Goal: Feedback & Contribution: Submit feedback/report problem

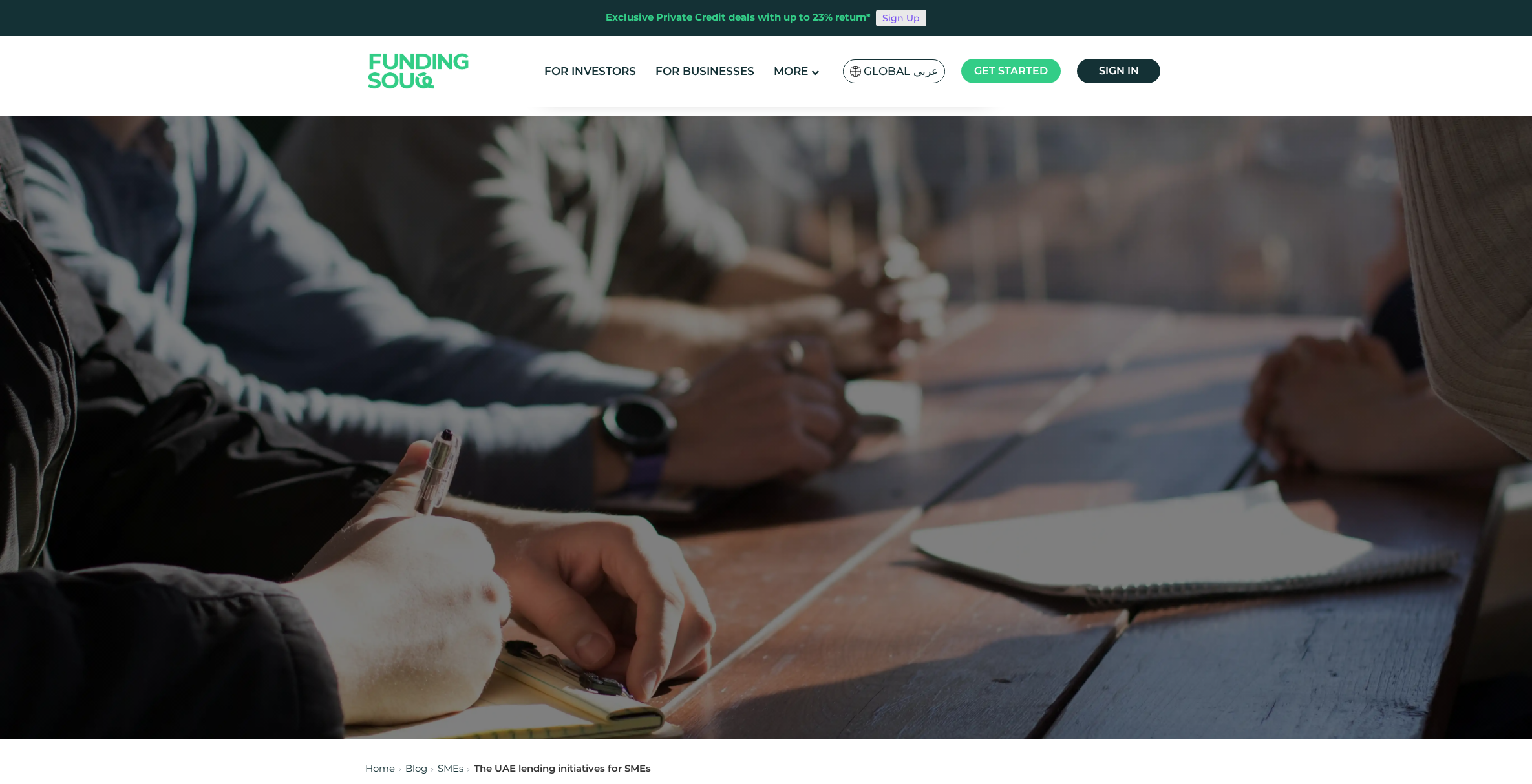
click at [896, 22] on link "Sign Up" at bounding box center [900, 18] width 51 height 17
click at [589, 62] on link "For Investors" at bounding box center [590, 71] width 98 height 21
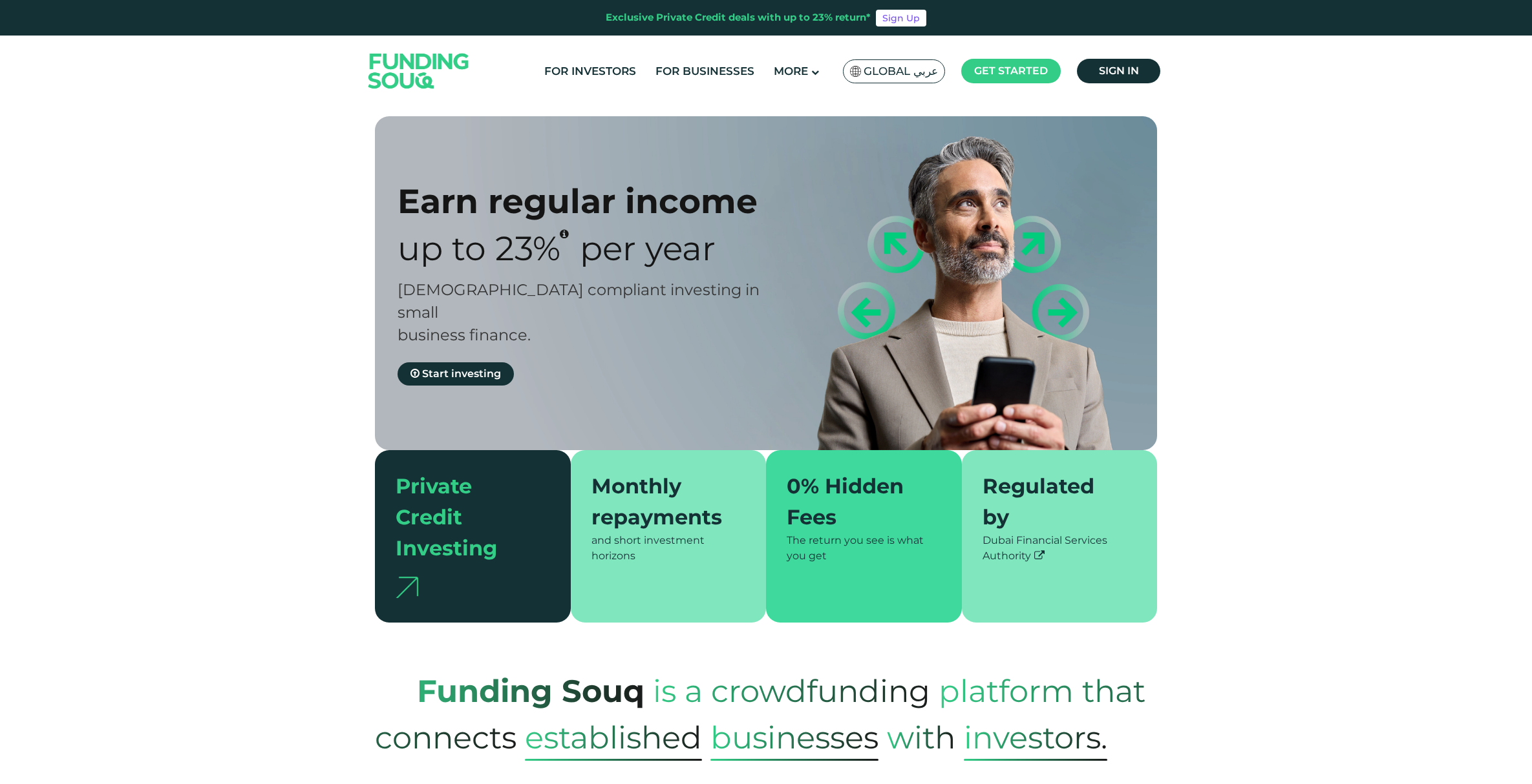
type tc-range-slider "4"
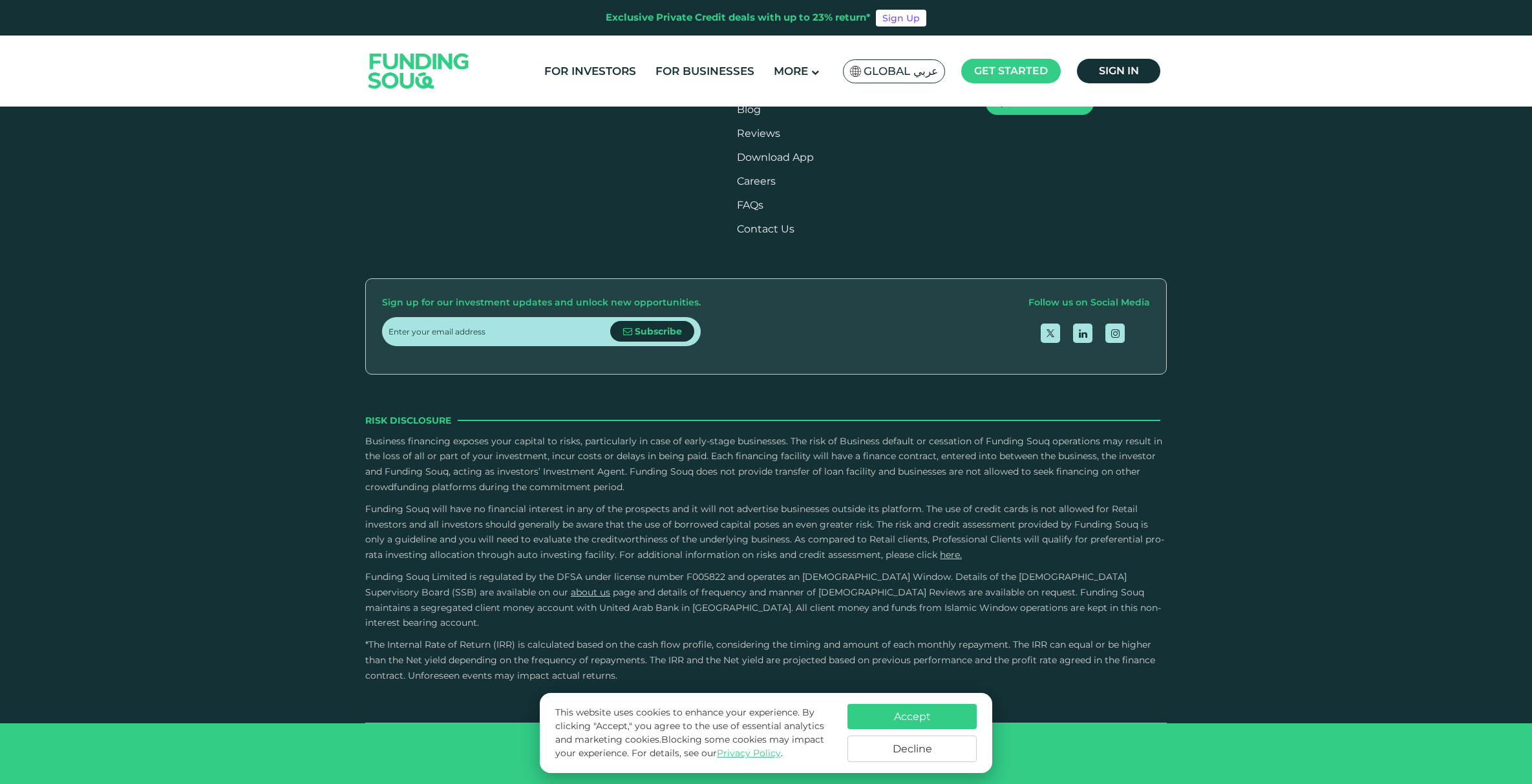
scroll to position [2868, 0]
click at [450, 224] on div "External Sources" at bounding box center [435, 216] width 95 height 17
click at [0, 0] on input "External Sources" at bounding box center [0, 0] width 0 height 0
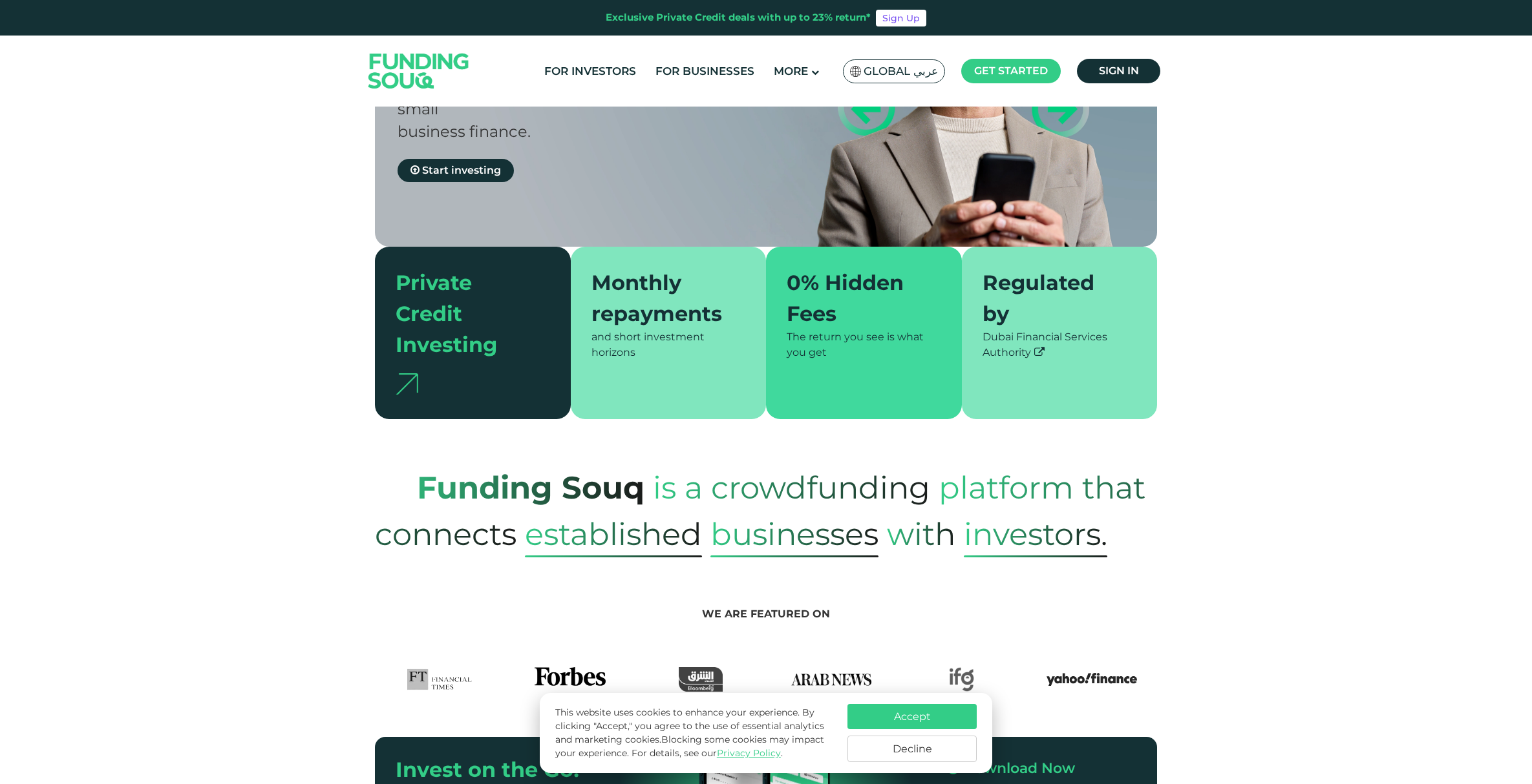
scroll to position [0, 0]
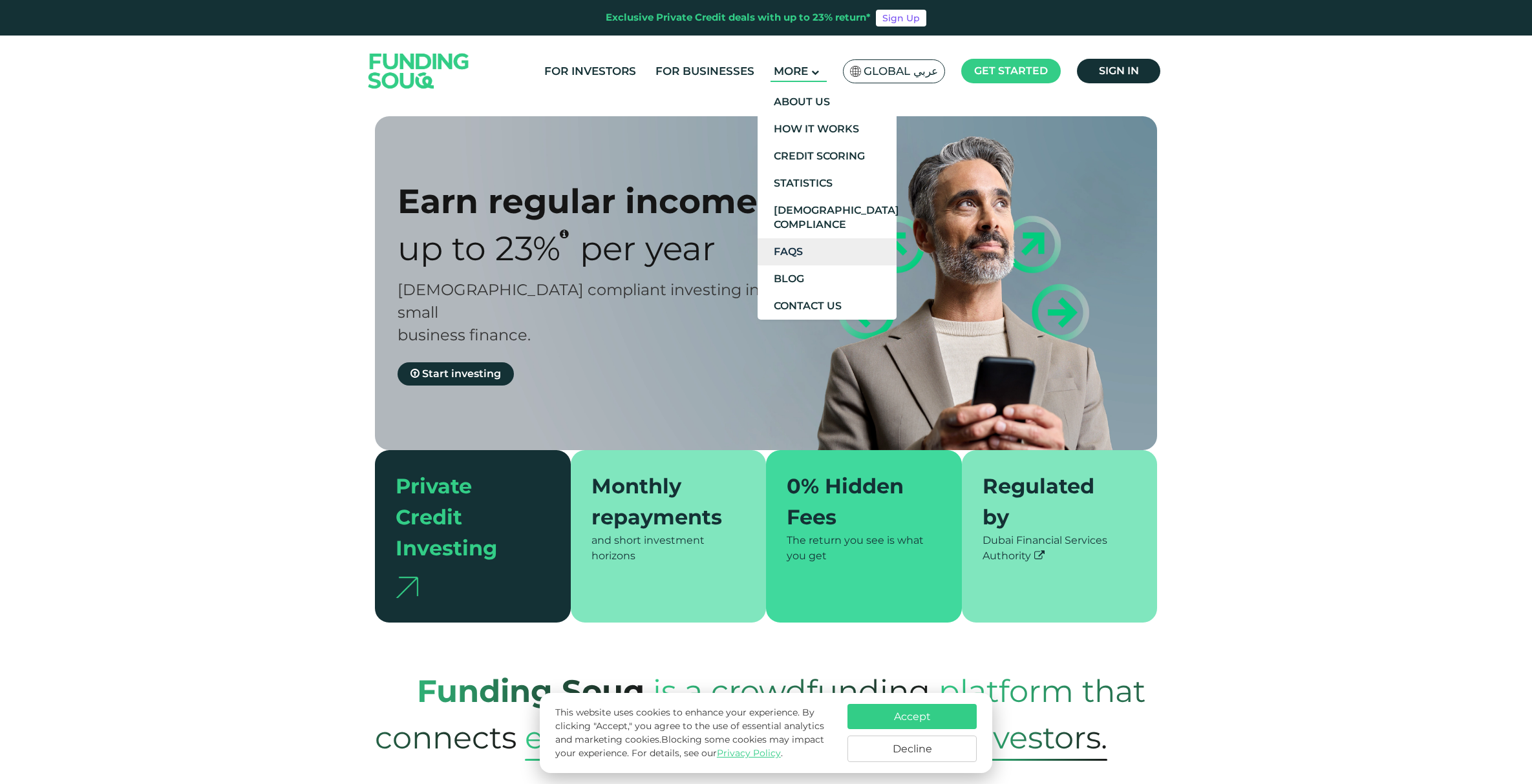
click at [784, 247] on link "FAQs" at bounding box center [827, 252] width 139 height 27
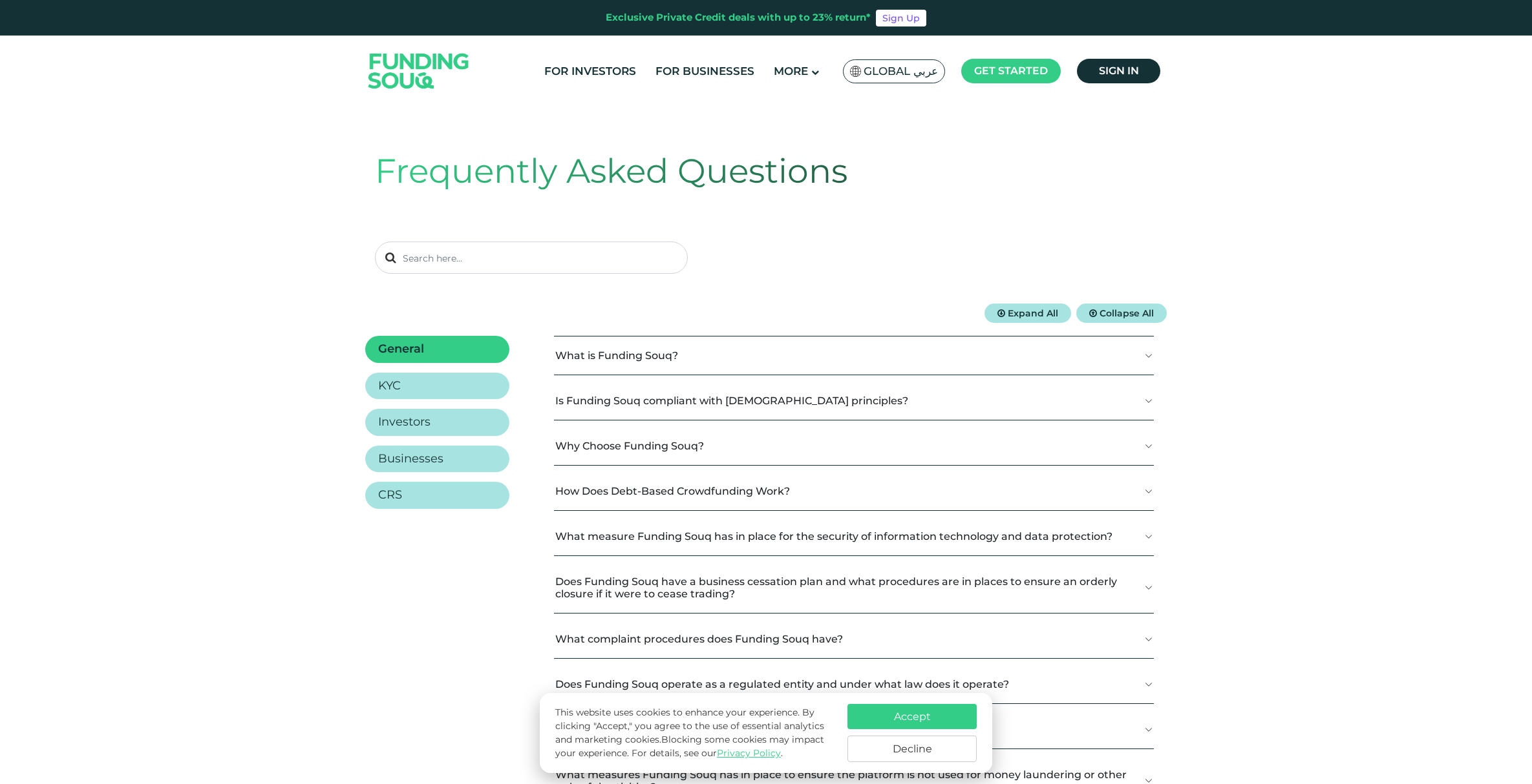
click at [669, 355] on button "What is Funding Souq?" at bounding box center [854, 356] width 600 height 38
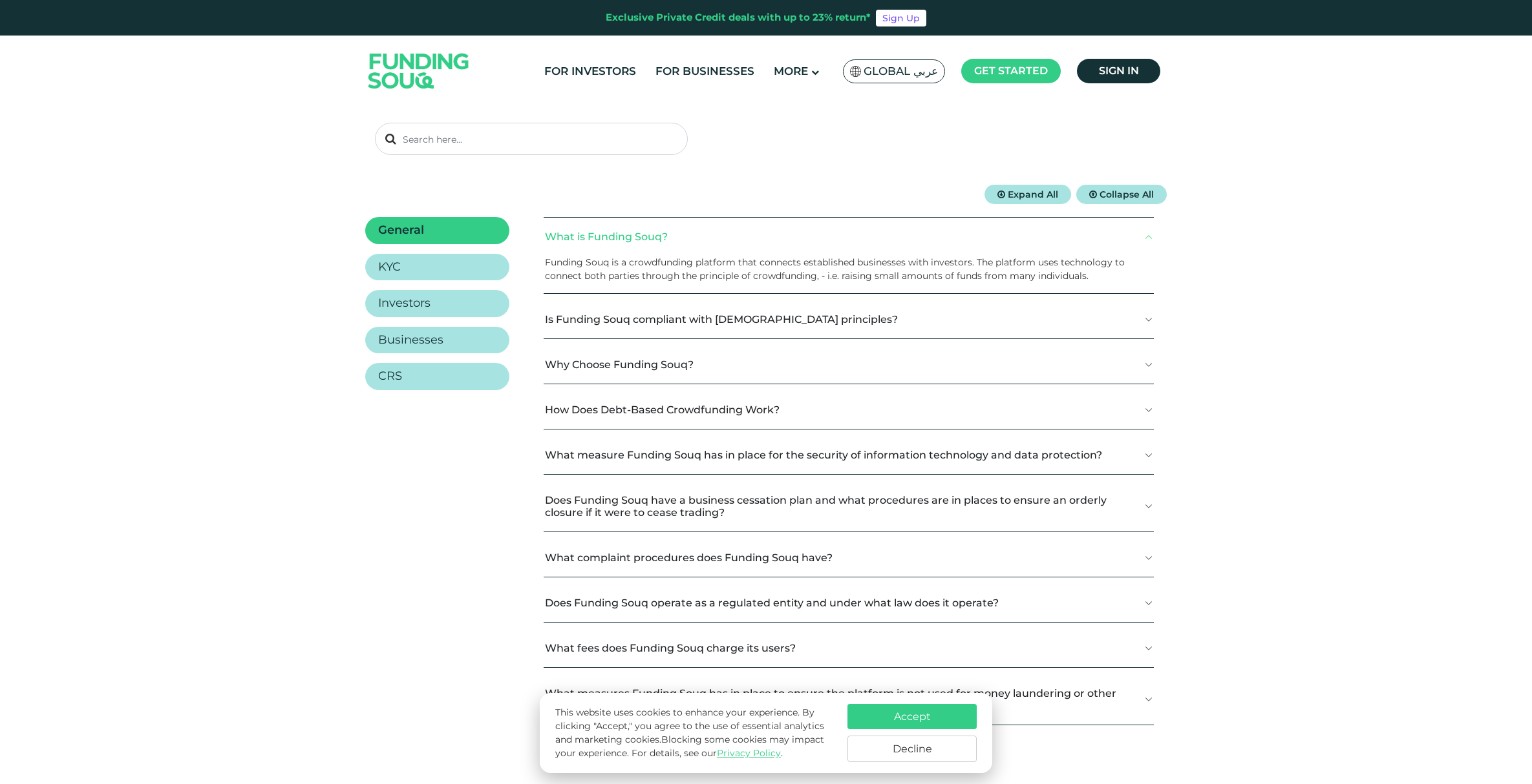
scroll to position [120, 0]
click at [666, 410] on button "How Does Debt-Based Crowdfunding Work?" at bounding box center [849, 409] width 610 height 38
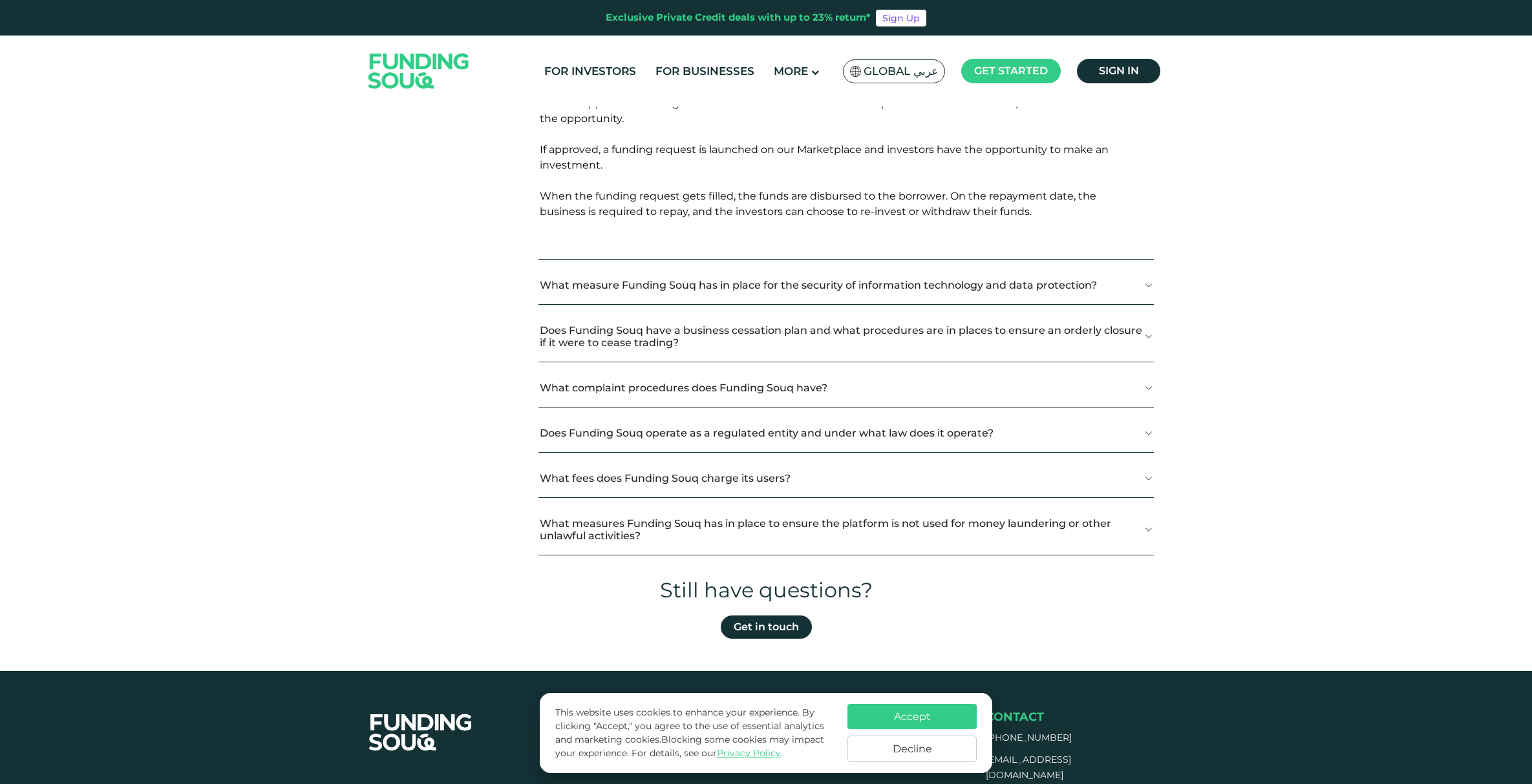
scroll to position [511, 0]
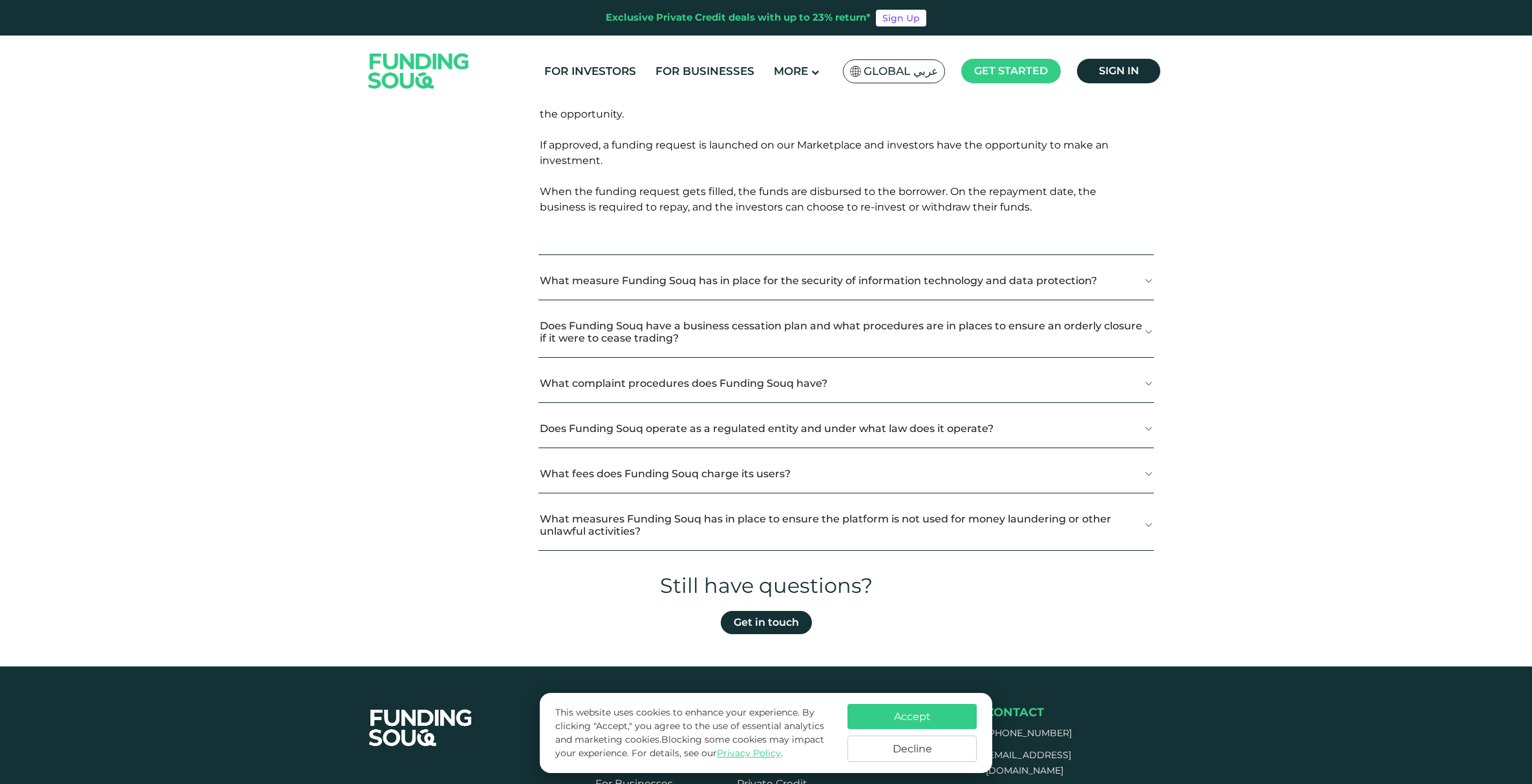
click at [562, 386] on button "What complaint procedures does Funding Souq have?" at bounding box center [846, 383] width 615 height 38
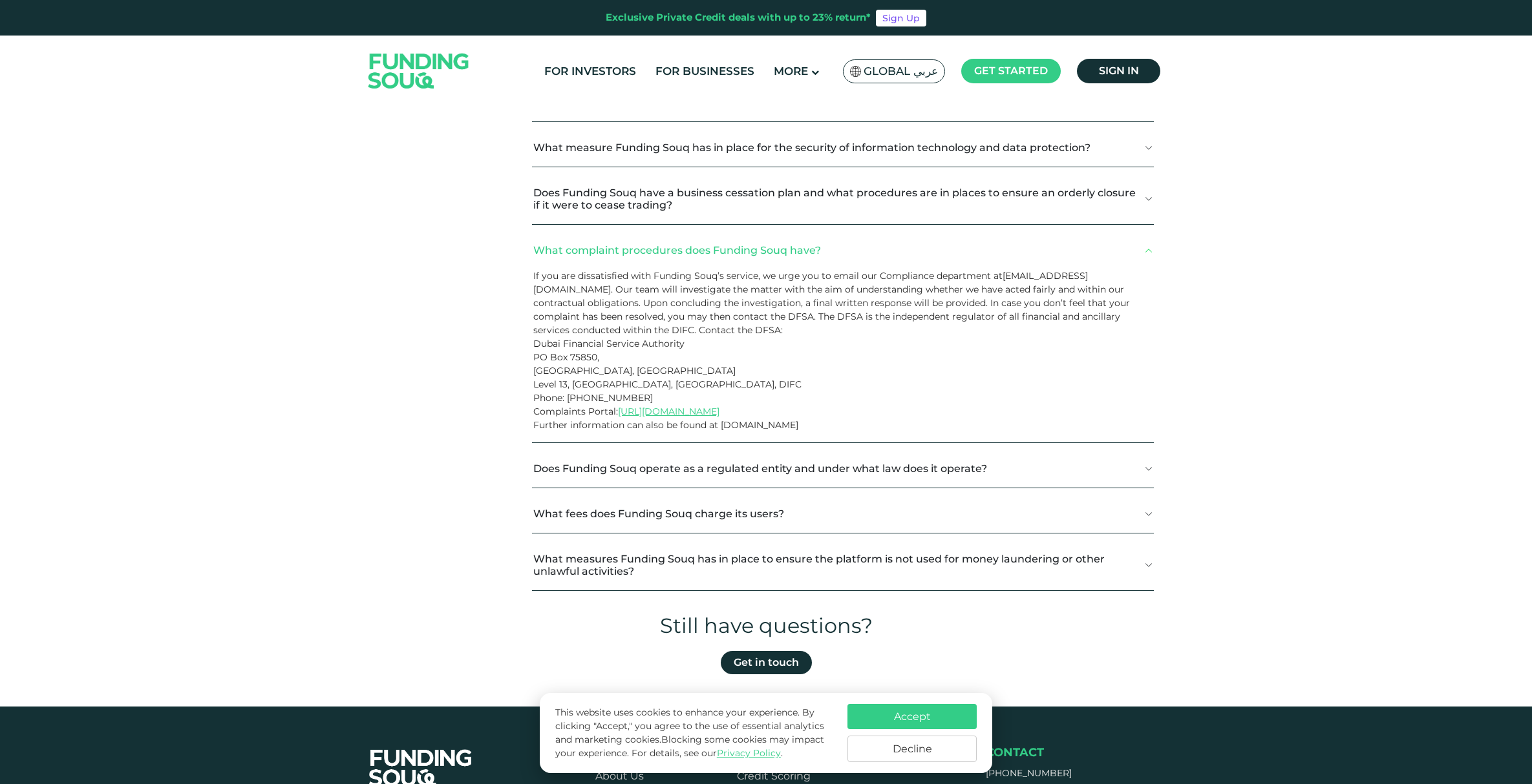
scroll to position [657, 0]
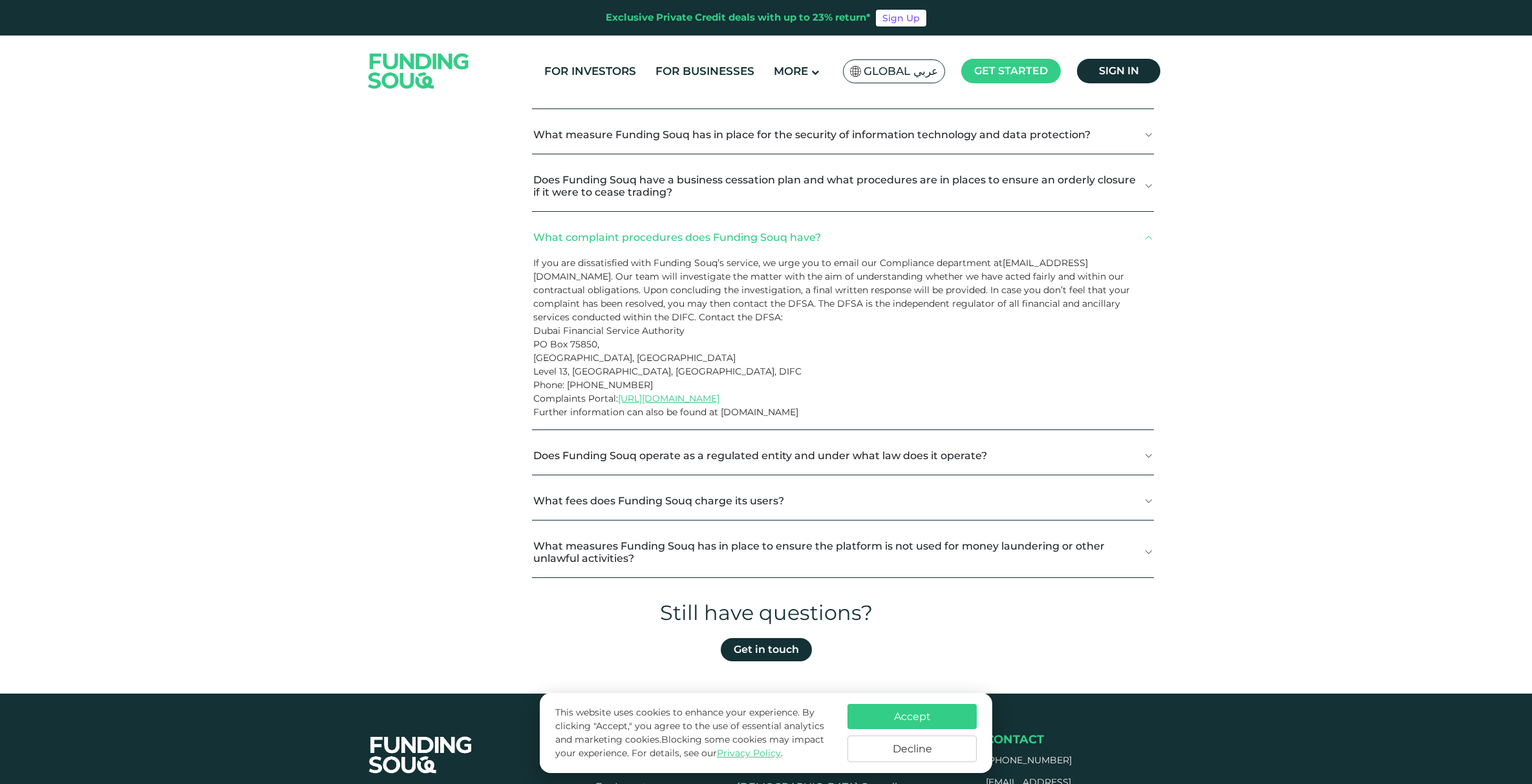
click at [546, 458] on button "Does Funding Souq operate as a regulated entity and under what law does it oper…" at bounding box center [843, 455] width 622 height 38
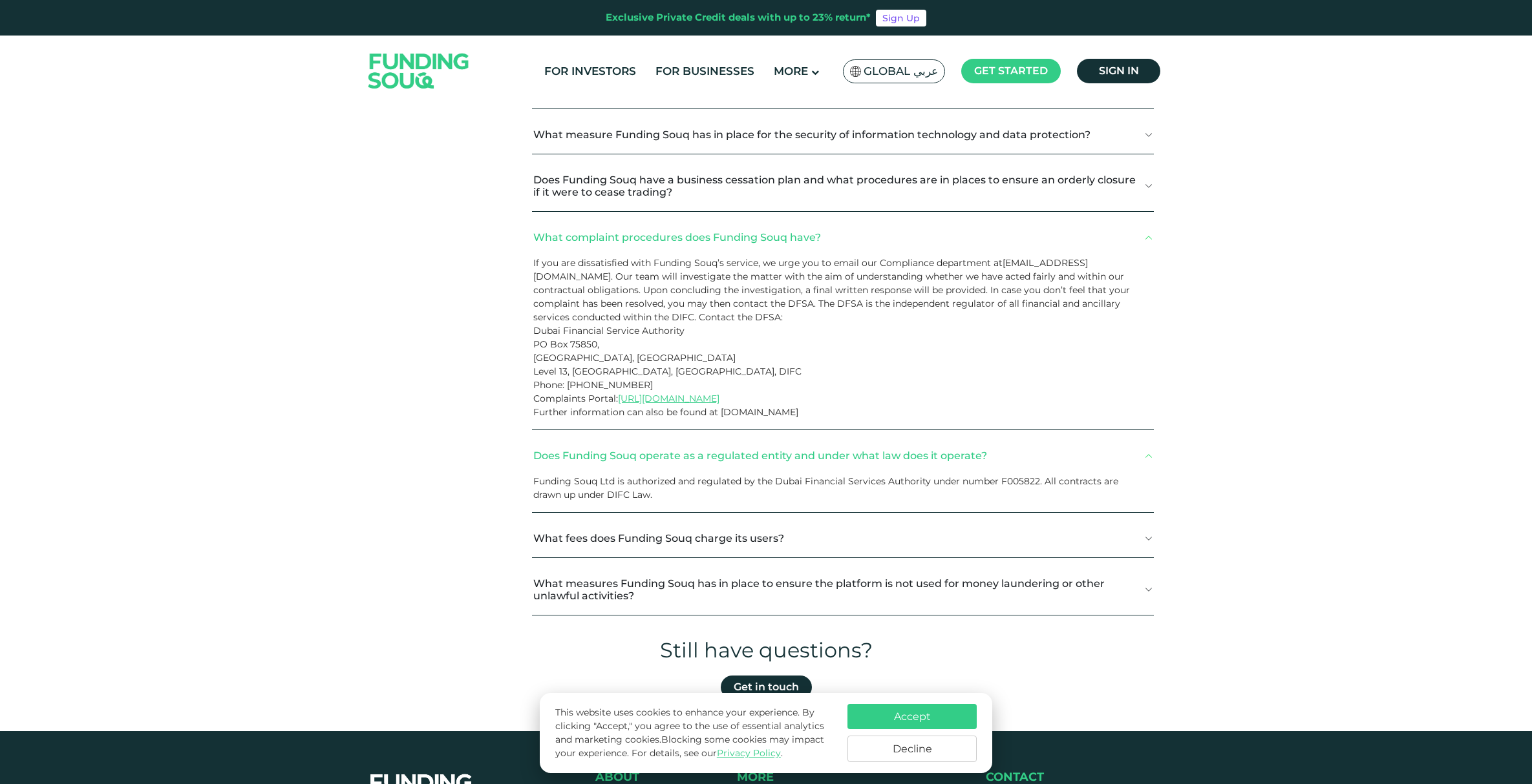
click at [585, 544] on button "What fees does Funding Souq charge its users?" at bounding box center [843, 538] width 622 height 38
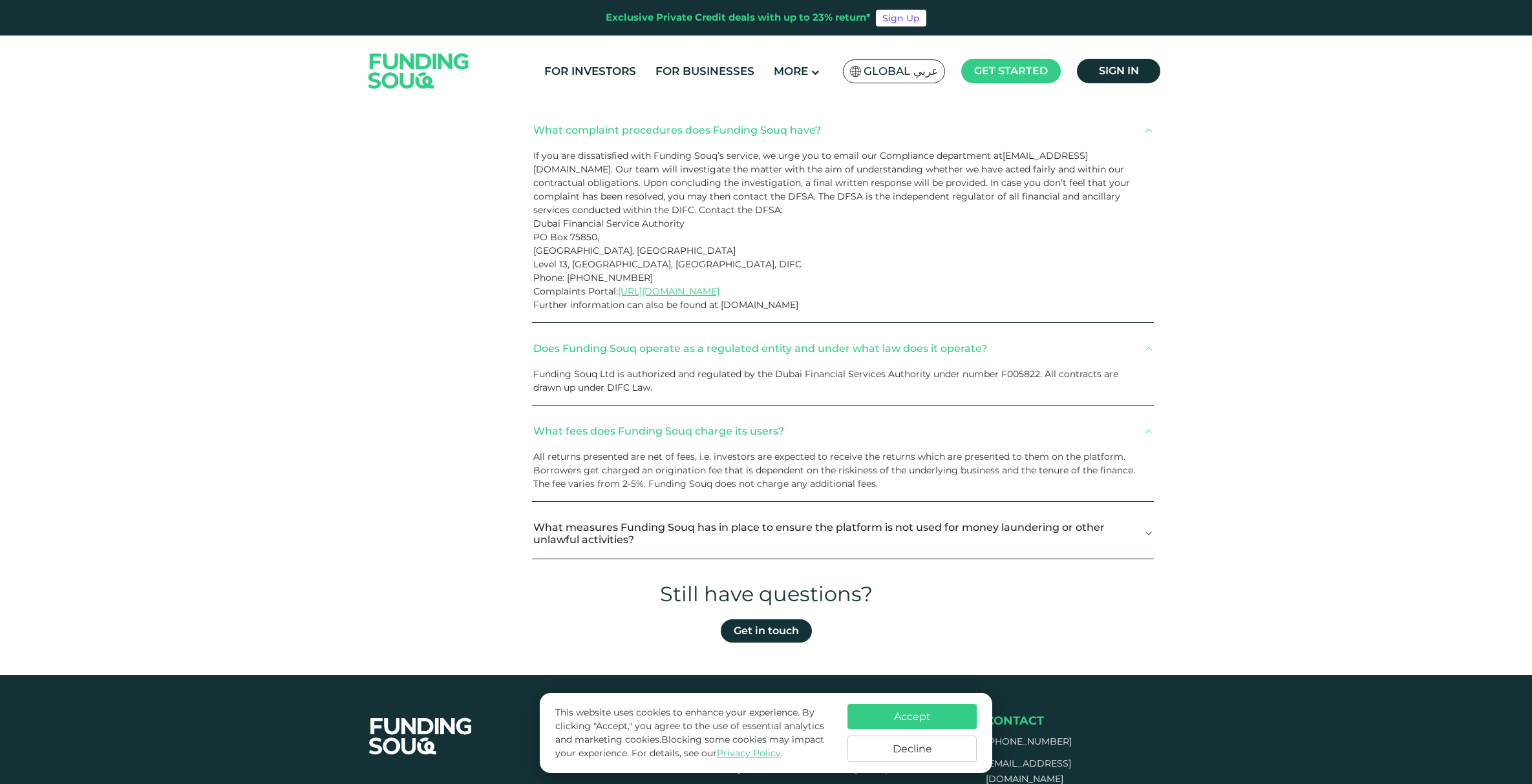
scroll to position [768, 0]
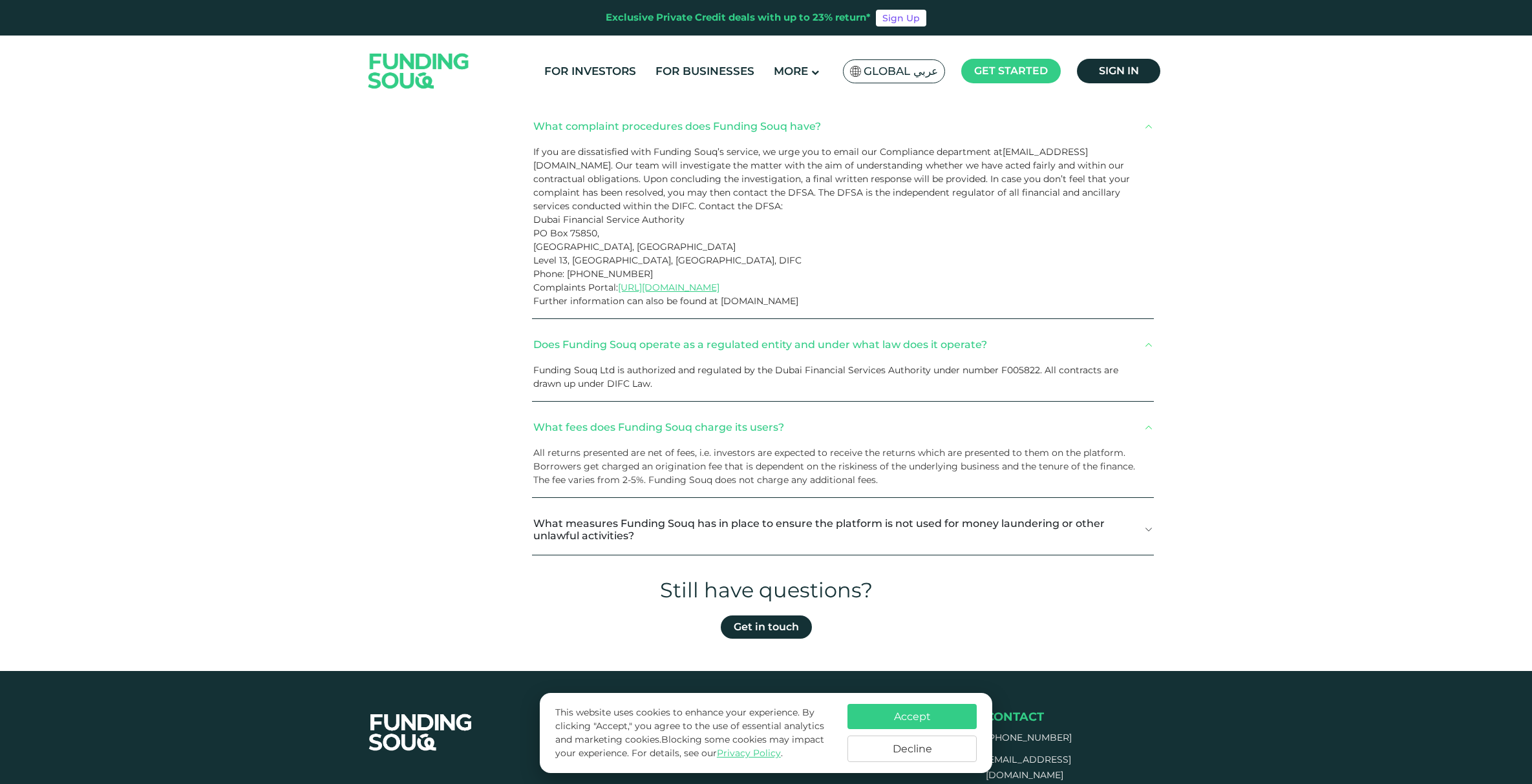
click at [566, 526] on button "What measures Funding Souq has in place to ensure the platform is not used for …" at bounding box center [843, 529] width 622 height 51
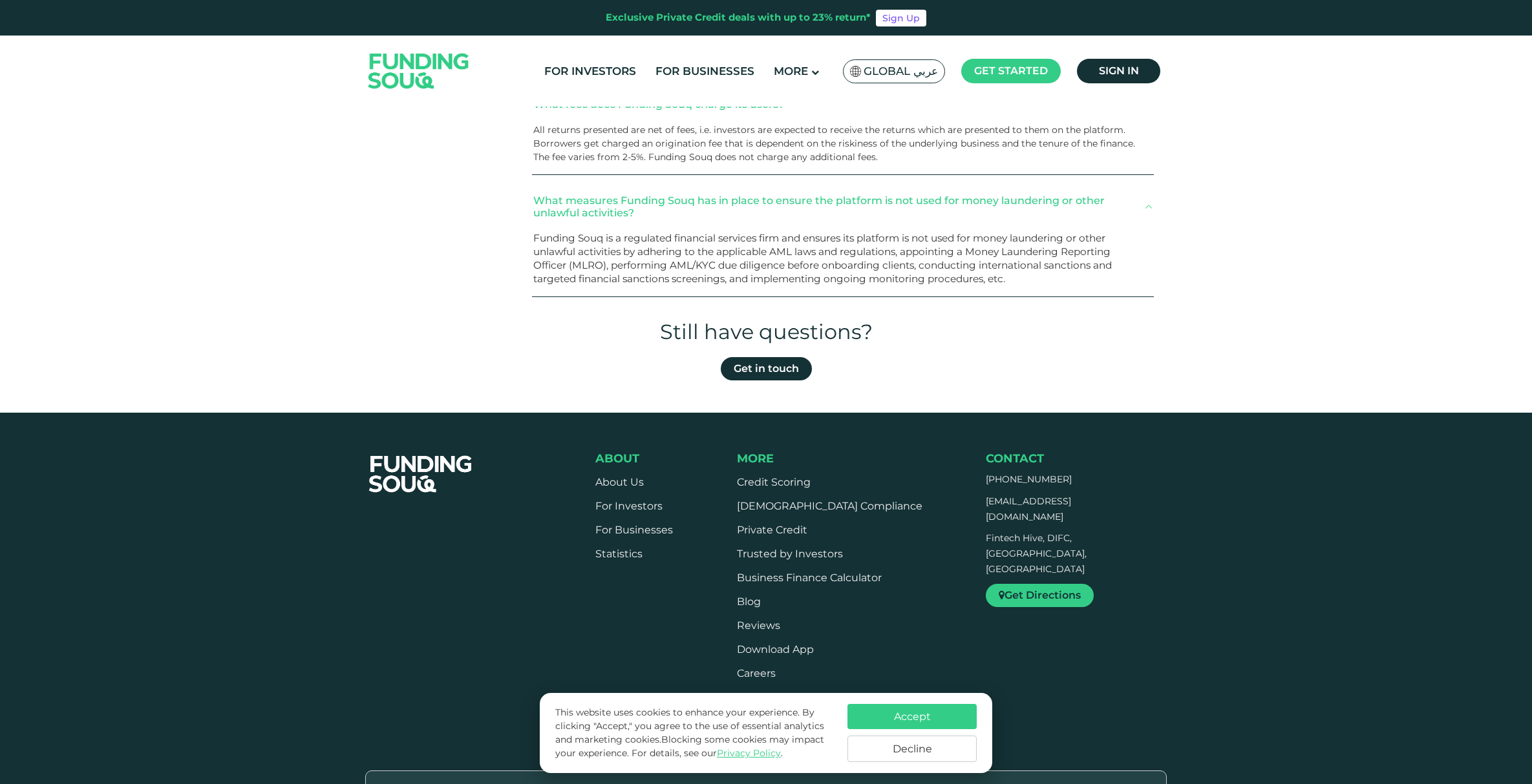
scroll to position [1088, 0]
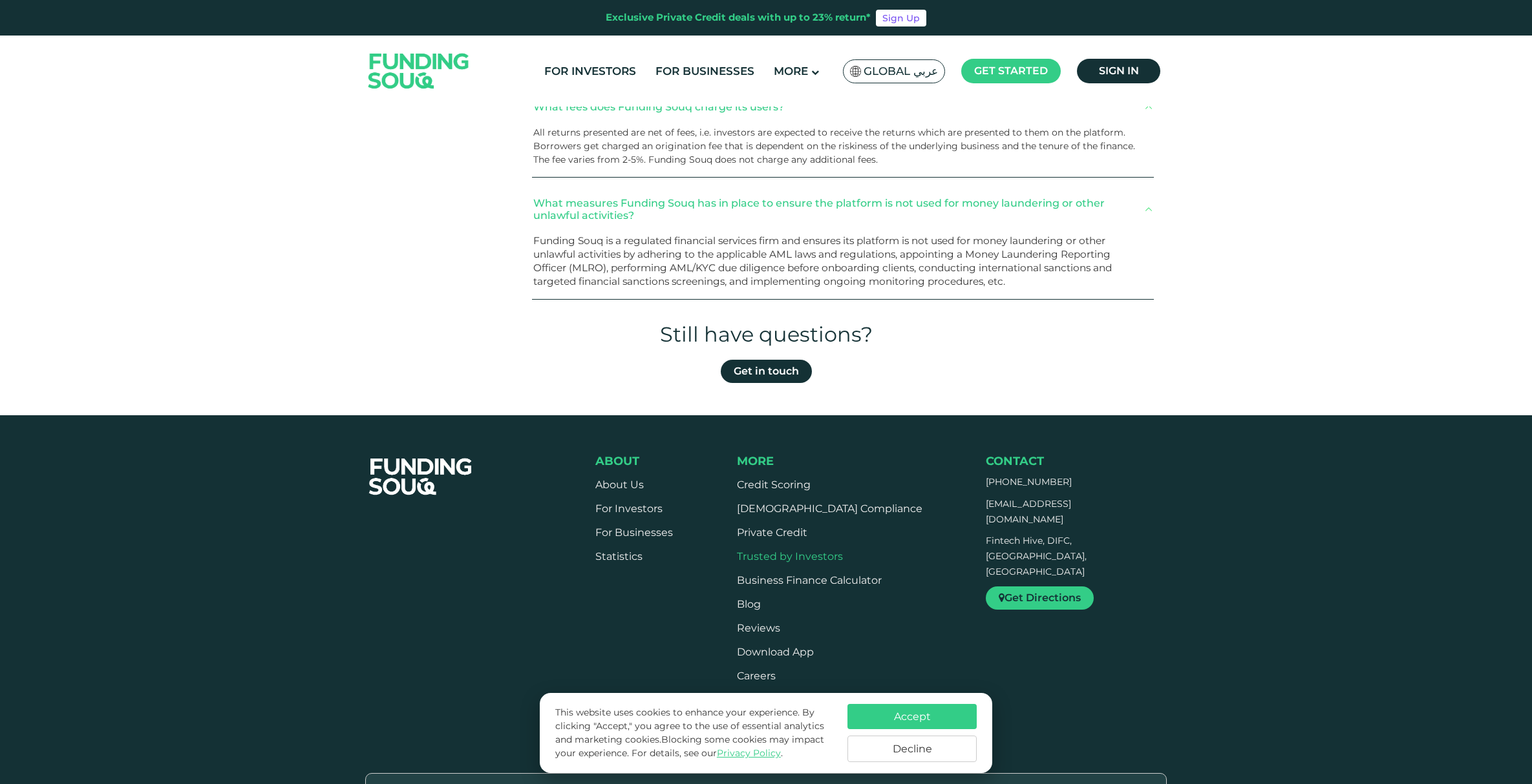
click at [805, 553] on link "Trusted by Investors" at bounding box center [789, 556] width 106 height 12
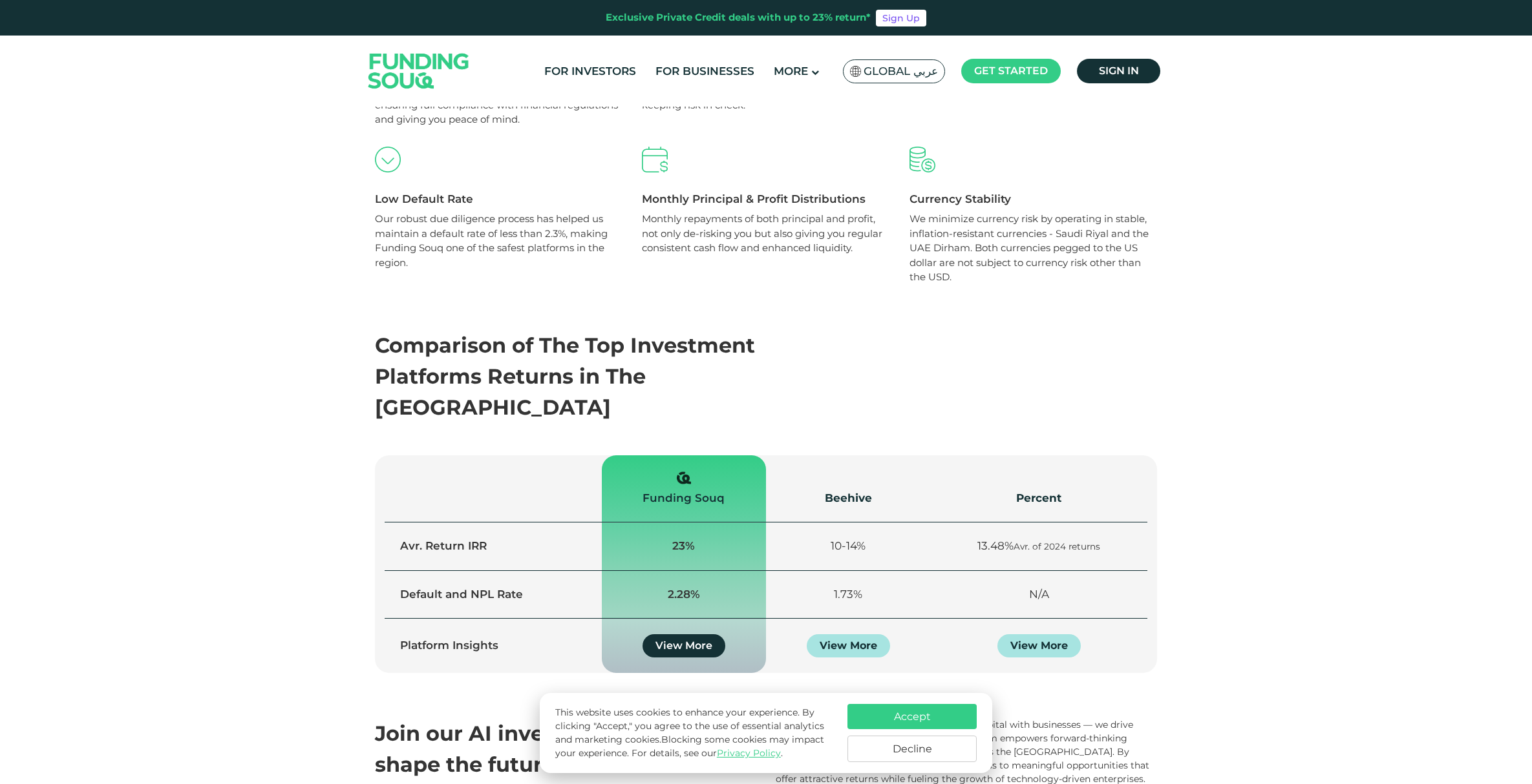
scroll to position [778, 0]
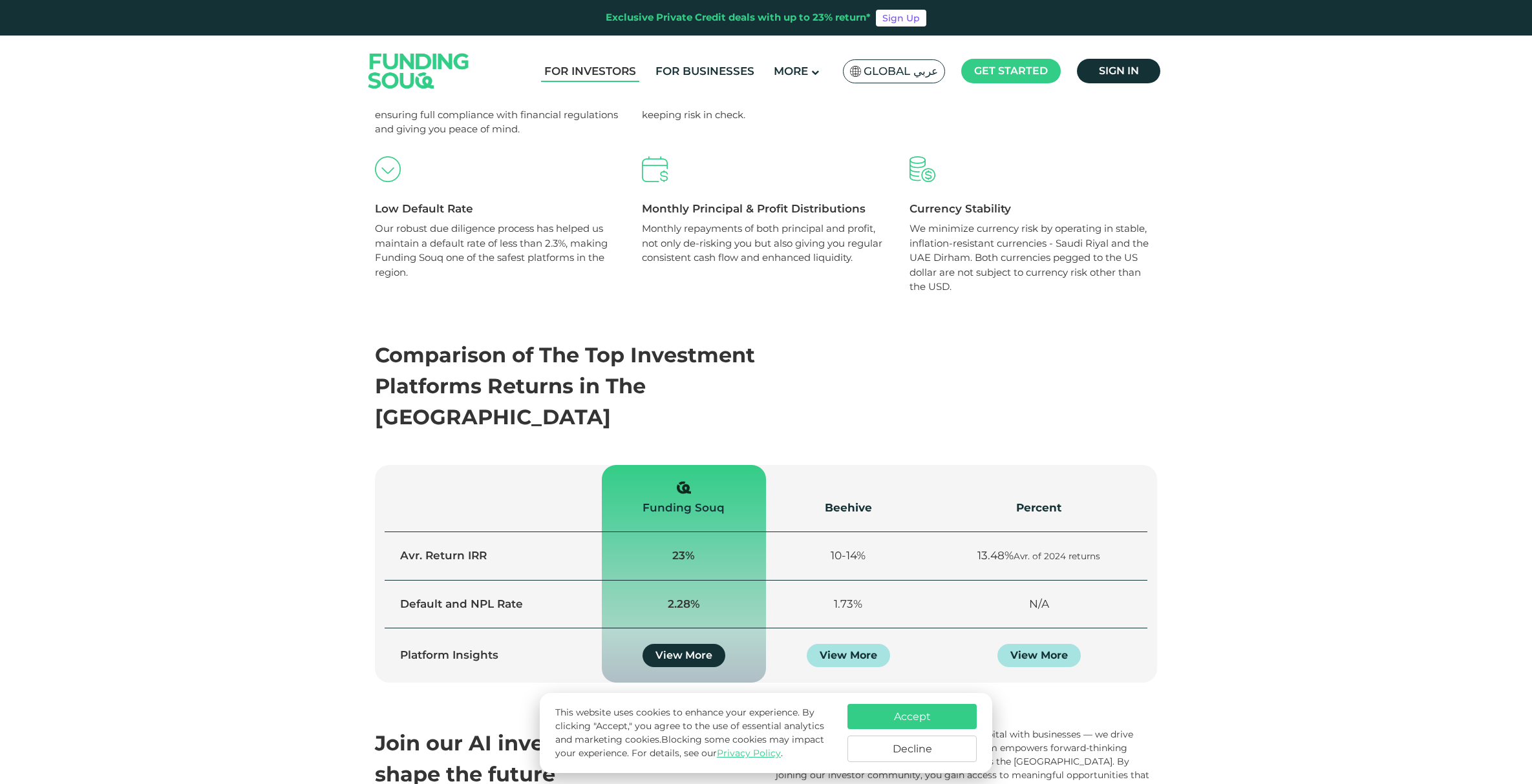
click at [571, 65] on link "For Investors" at bounding box center [590, 71] width 98 height 21
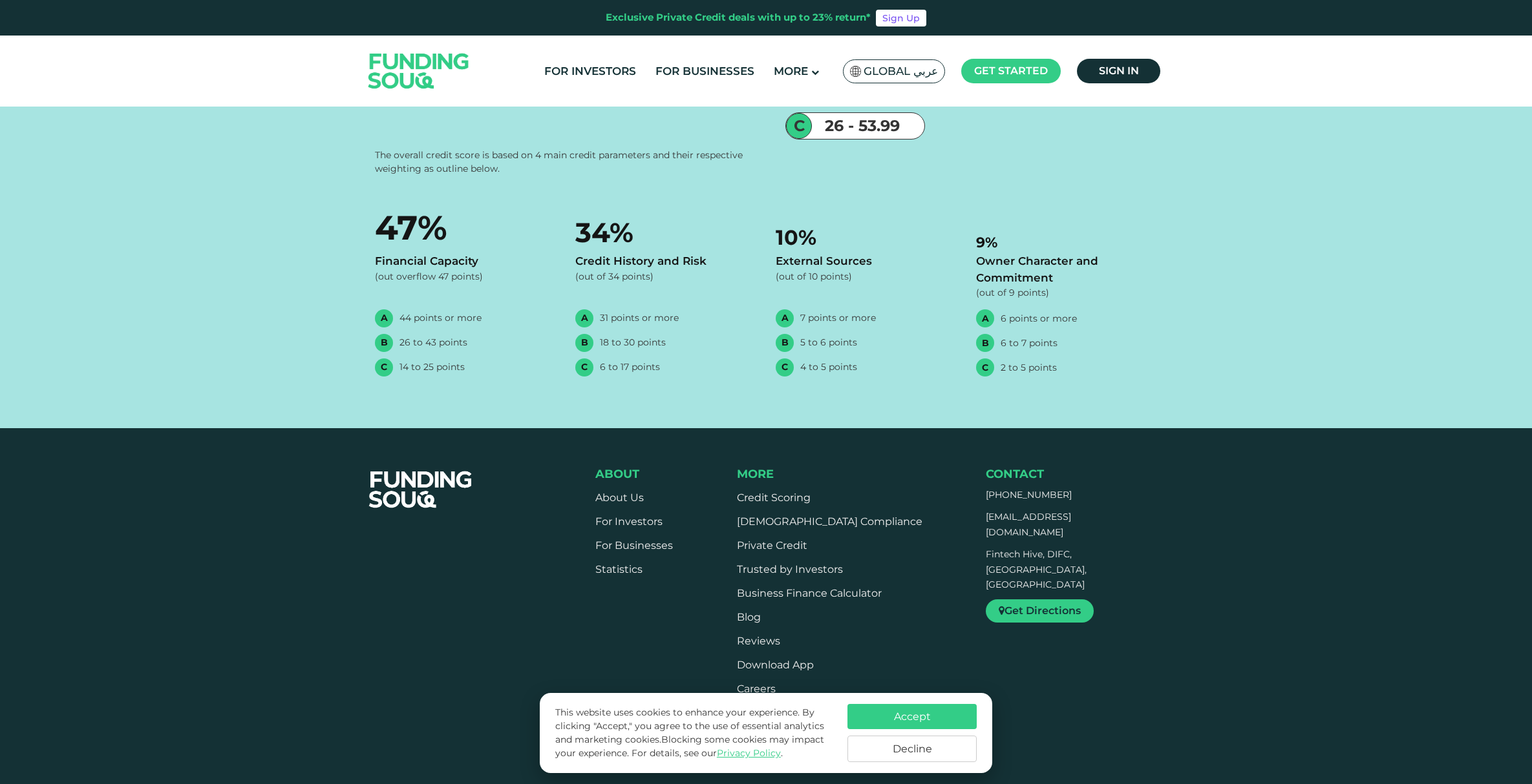
scroll to position [2046, 0]
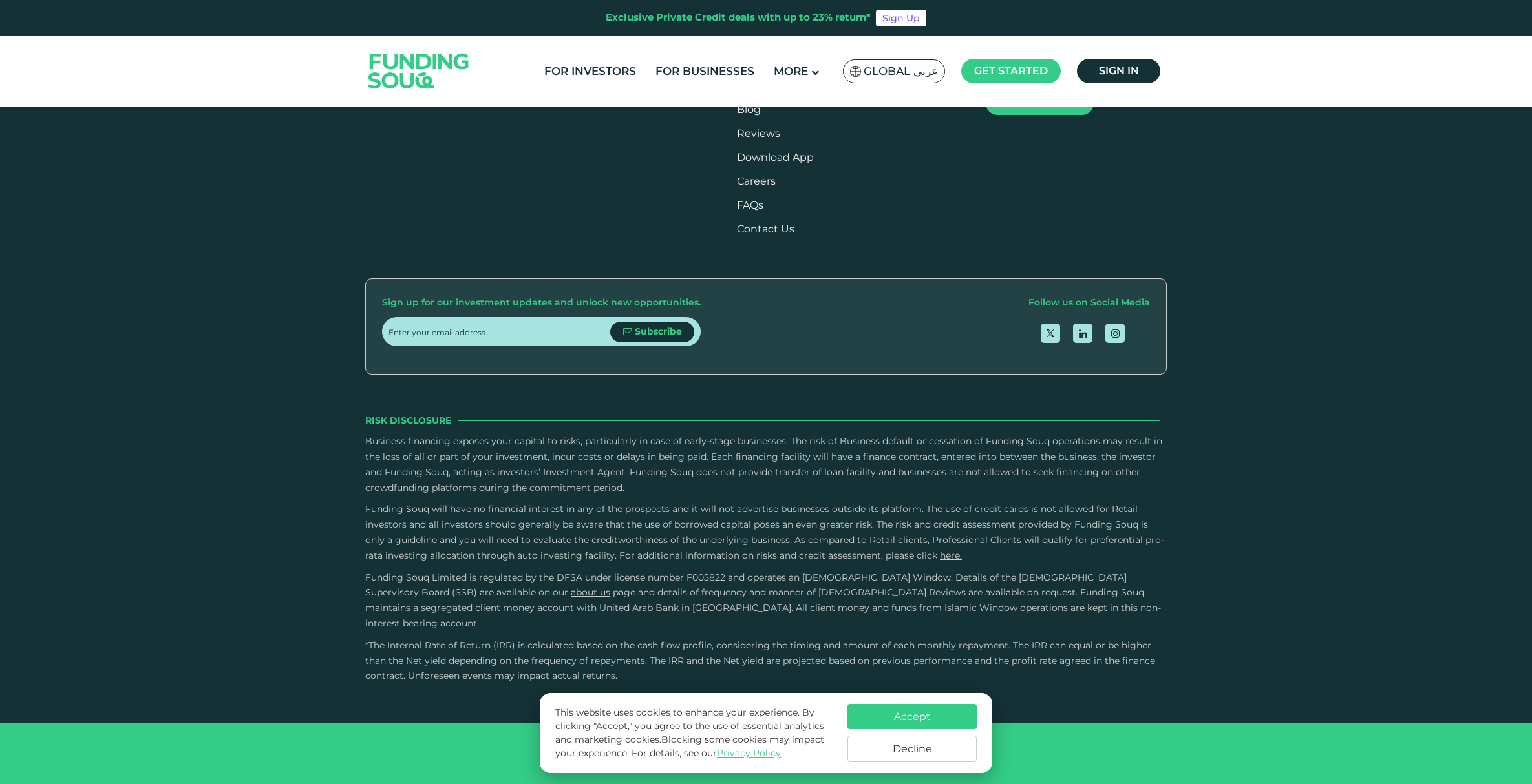
scroll to position [3230, 0]
click at [0, 0] on input "Credit History and Risk" at bounding box center [0, 0] width 0 height 0
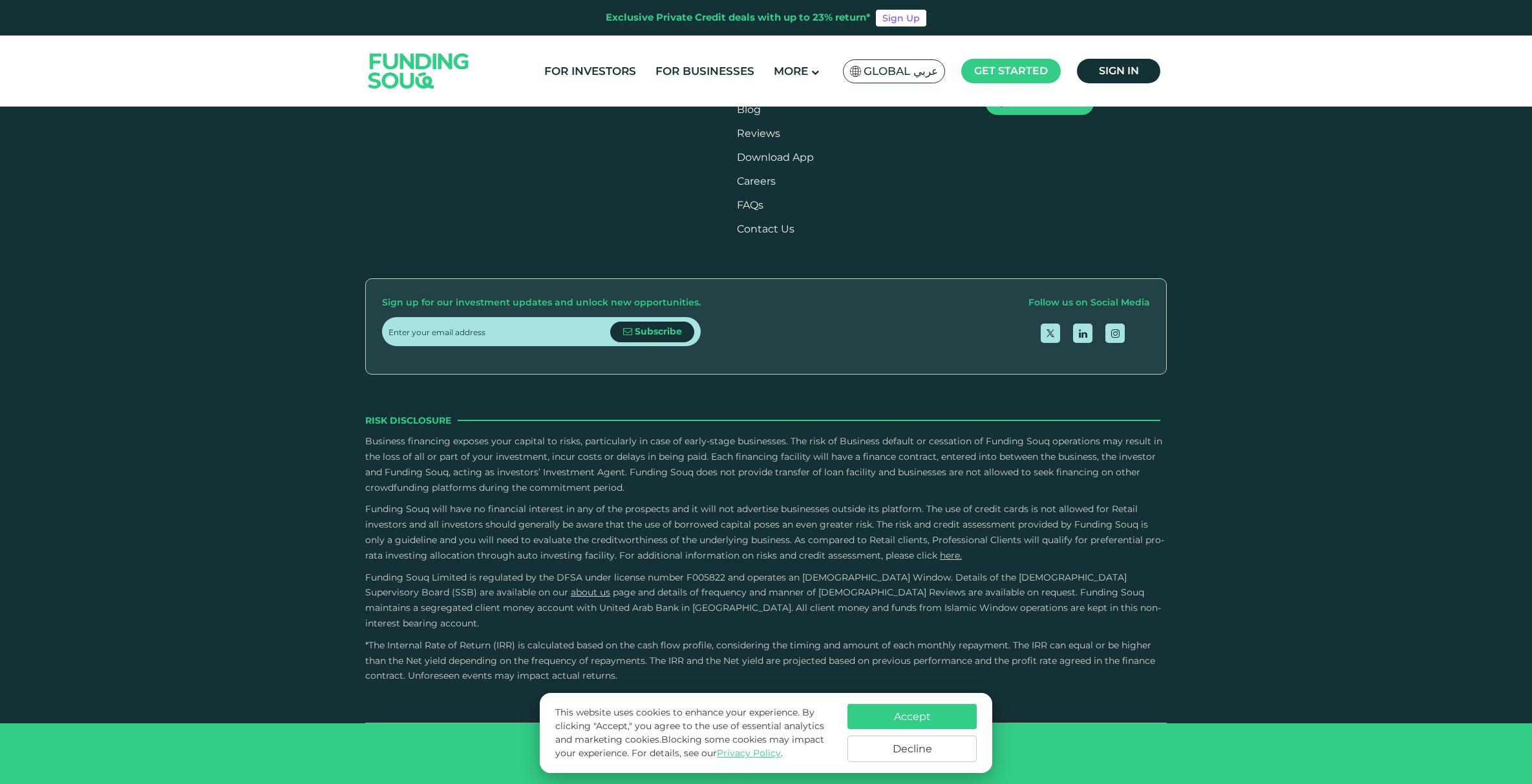
click at [0, 0] on input "Owner Character and Commitment" at bounding box center [0, 0] width 0 height 0
click at [429, 92] on div "External Sources" at bounding box center [435, 83] width 95 height 17
click at [0, 0] on input "External Sources" at bounding box center [0, 0] width 0 height 0
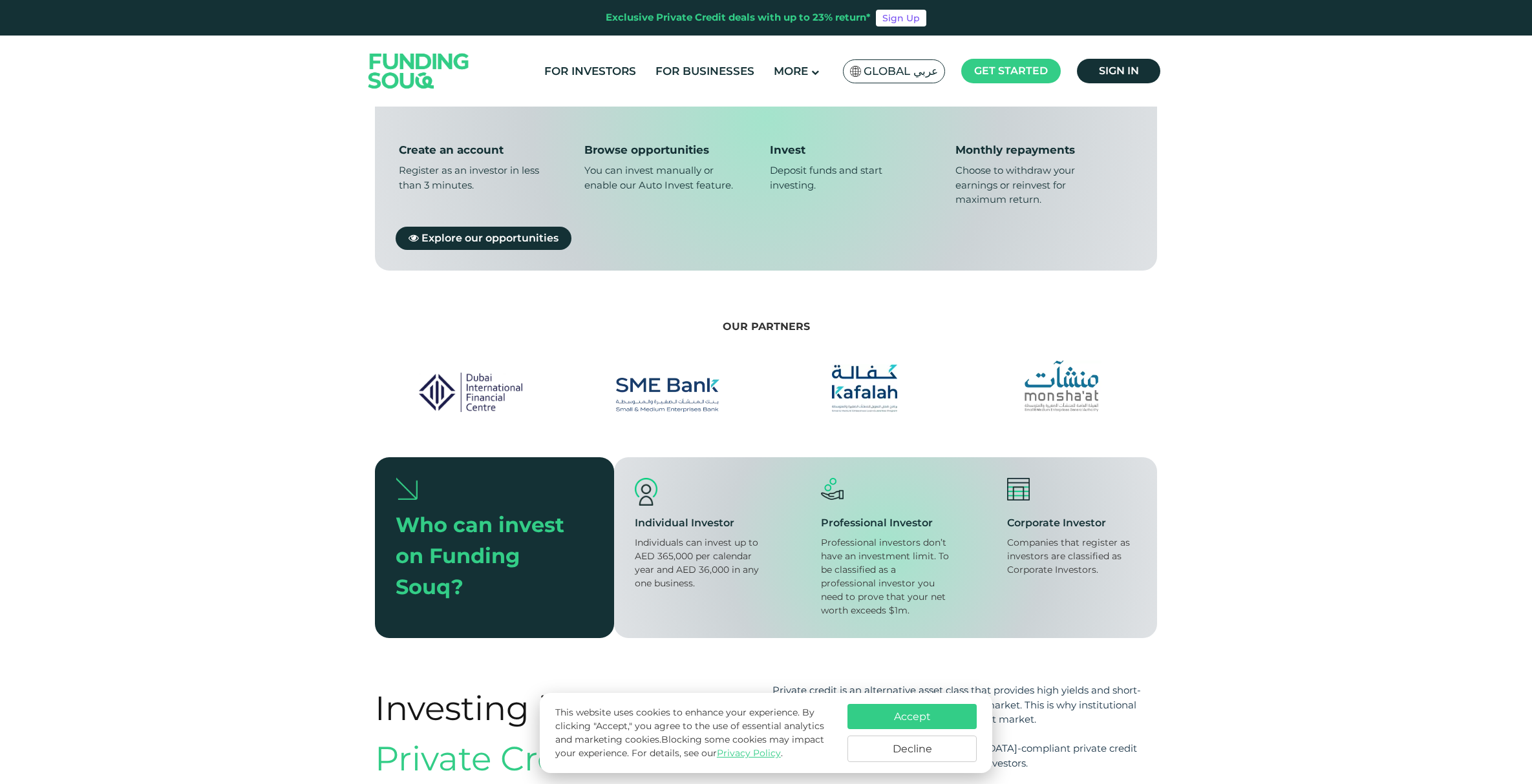
scroll to position [1088, 0]
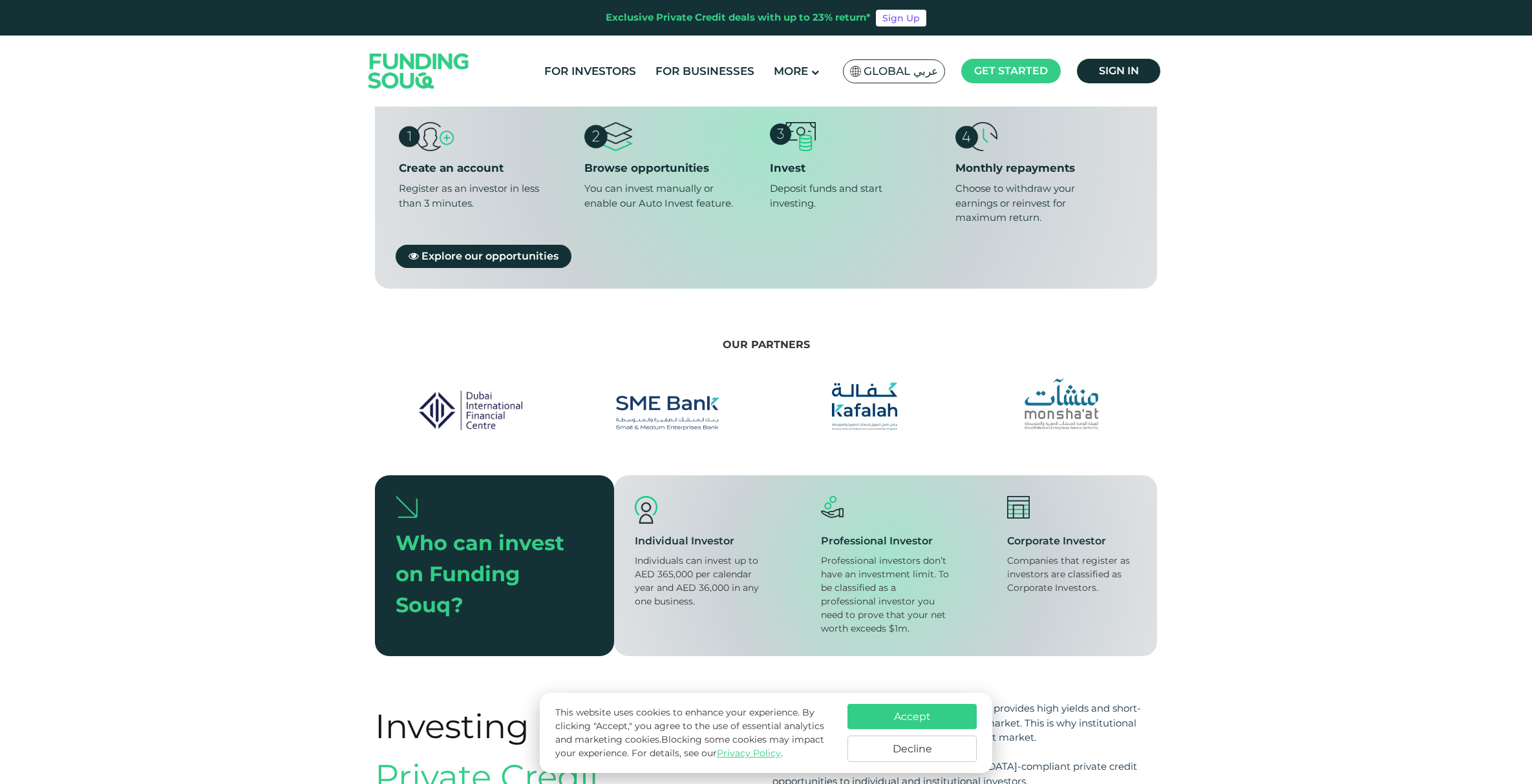
click at [877, 592] on div "Professional investors don’t have an investment limit. To be classified as a pr…" at bounding box center [885, 594] width 129 height 82
click at [864, 606] on div "Professional investors don’t have an investment limit. To be classified as a pr…" at bounding box center [885, 594] width 129 height 82
click at [1021, 496] on img at bounding box center [1018, 507] width 22 height 22
click at [1019, 554] on div "Companies that register as investors are classified as Corporate Investors." at bounding box center [1071, 574] width 129 height 40
click at [1011, 567] on div "Companies that register as investors are classified as Corporate Investors." at bounding box center [1071, 574] width 129 height 40
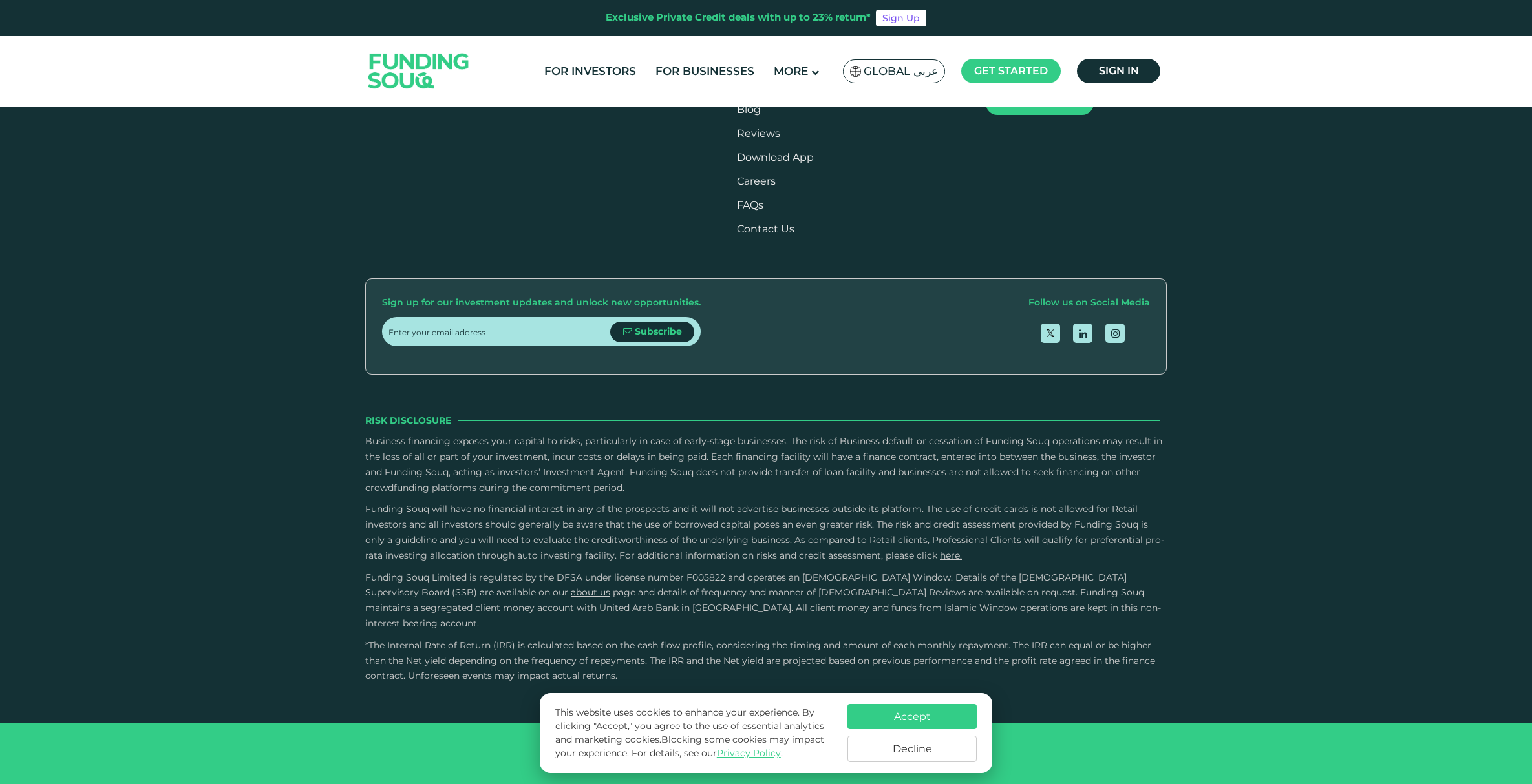
scroll to position [4587, 0]
click at [773, 235] on link "Contact Us" at bounding box center [765, 229] width 58 height 12
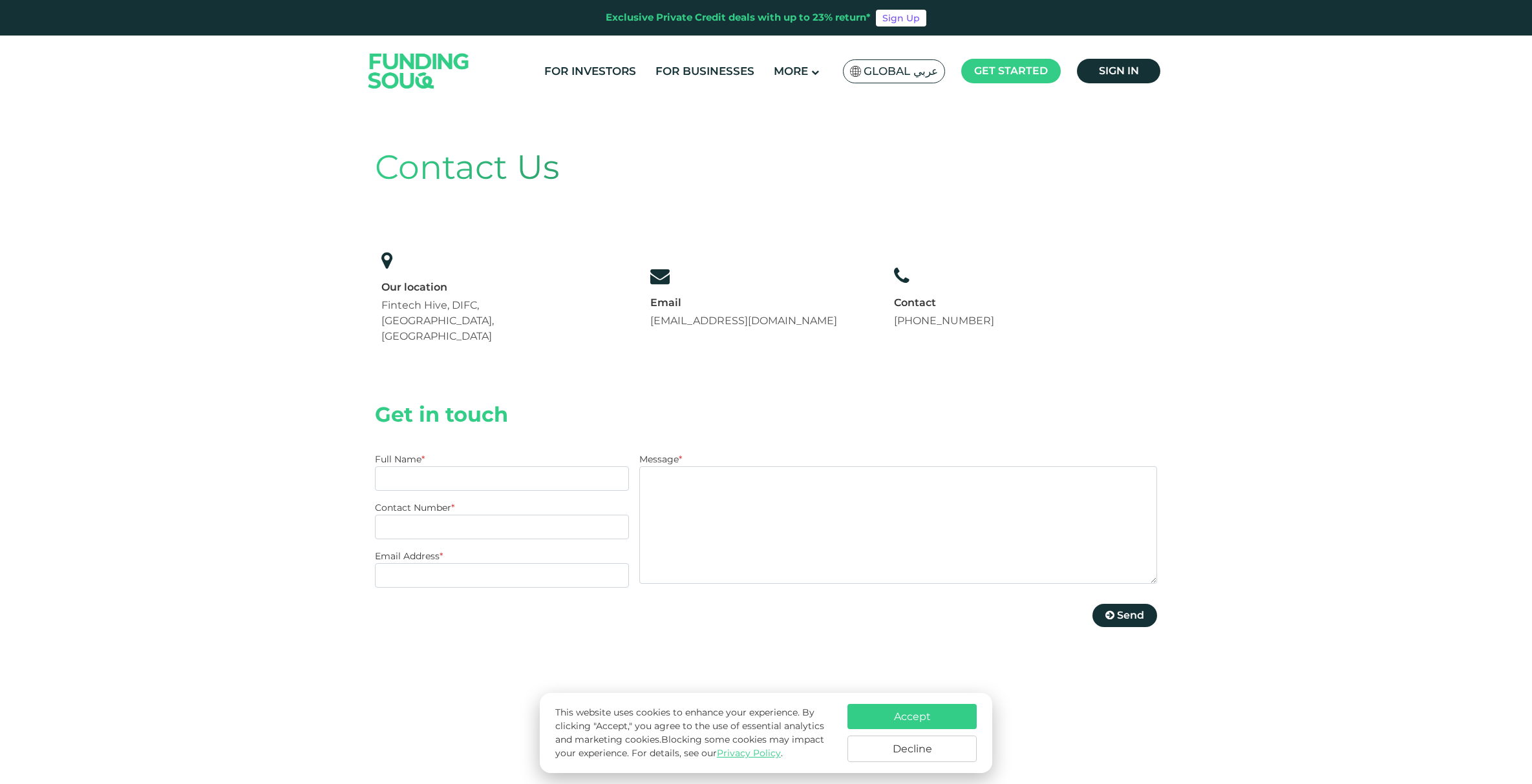
click at [425, 466] on input "Full Name *" at bounding box center [502, 478] width 254 height 25
type input "[PERSON_NAME] [PERSON_NAME]"
type input "[PHONE_NUMBER]"
drag, startPoint x: 514, startPoint y: 547, endPoint x: 358, endPoint y: 518, distance: 158.7
click at [358, 518] on div "Contact Us Our location Fintech Hive, DIFC, [GEOGRAPHIC_DATA], [GEOGRAPHIC_DATA…" at bounding box center [766, 527] width 1532 height 842
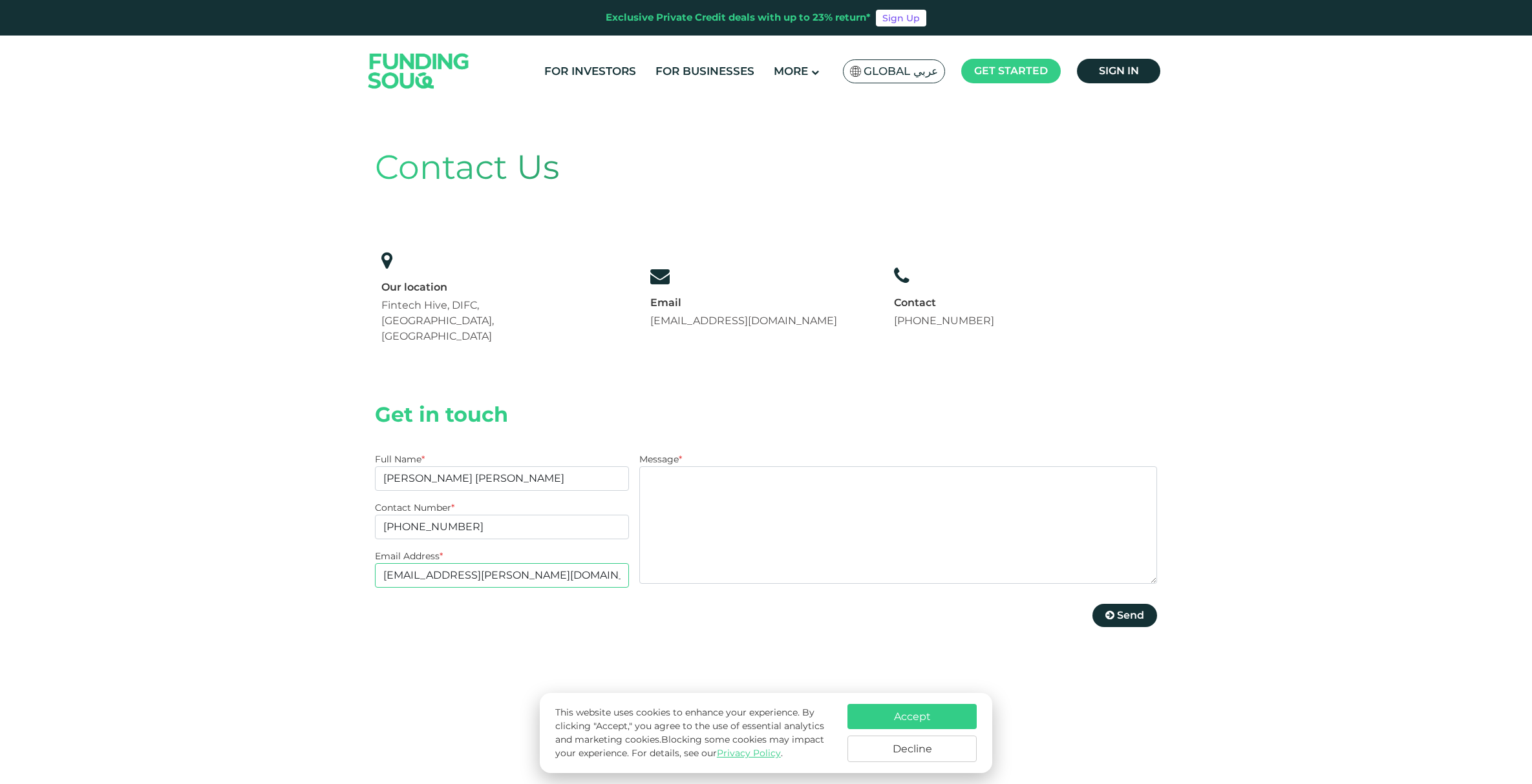
type input "[EMAIL_ADDRESS][DOMAIN_NAME]"
click at [660, 466] on textarea "Message *" at bounding box center [898, 525] width 517 height 118
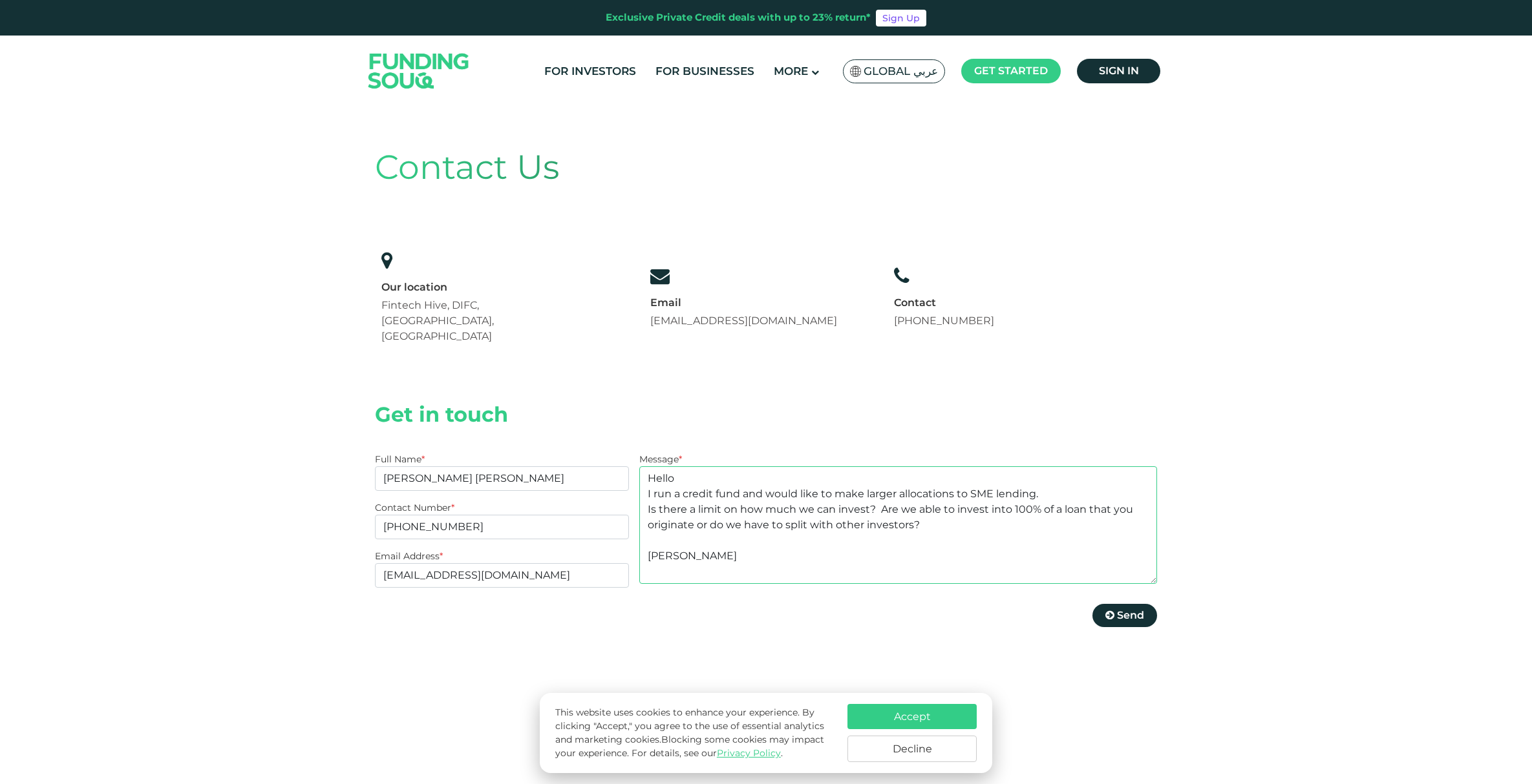
type textarea "Hello I run a credit fund and would like to make larger allocations to SME lend…"
drag, startPoint x: 472, startPoint y: 544, endPoint x: 330, endPoint y: 540, distance: 142.1
click at [330, 540] on div "Contact Us Our location Fintech Hive, DIFC, [GEOGRAPHIC_DATA], [GEOGRAPHIC_DATA…" at bounding box center [766, 527] width 1532 height 842
drag, startPoint x: 526, startPoint y: 544, endPoint x: 457, endPoint y: 543, distance: 69.0
click at [457, 563] on input "kenji.steven@gmail.com" at bounding box center [502, 575] width 254 height 25
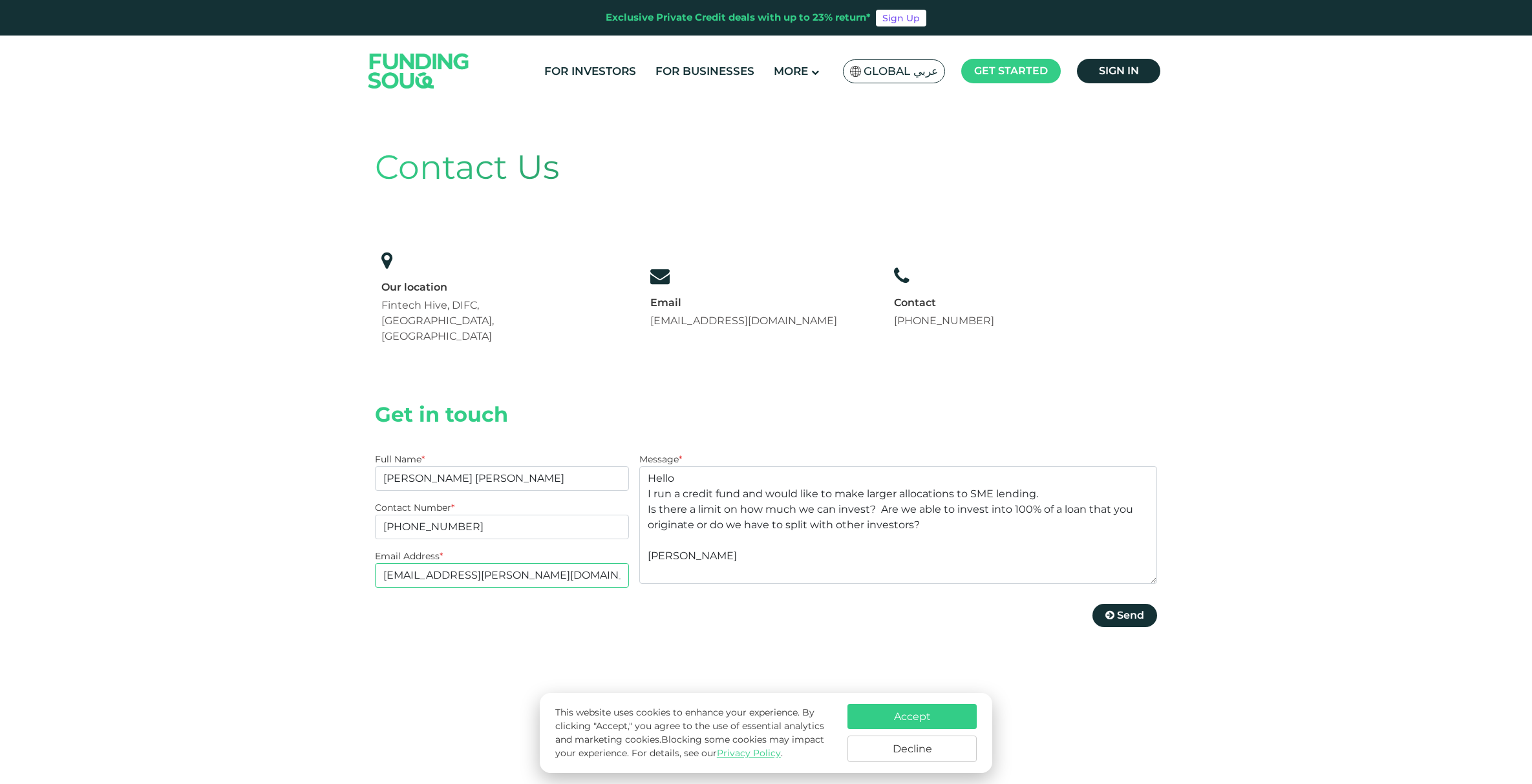
type input "[EMAIL_ADDRESS][PERSON_NAME][DOMAIN_NAME]"
drag, startPoint x: 536, startPoint y: 545, endPoint x: 293, endPoint y: 532, distance: 243.3
click at [293, 532] on div "Contact Us Our location Fintech Hive, DIFC, Dubai, UAE Email support@fundingsou…" at bounding box center [766, 527] width 1532 height 842
click at [1122, 609] on span "Send" at bounding box center [1131, 615] width 27 height 12
click at [917, 723] on button "Accept" at bounding box center [912, 716] width 129 height 25
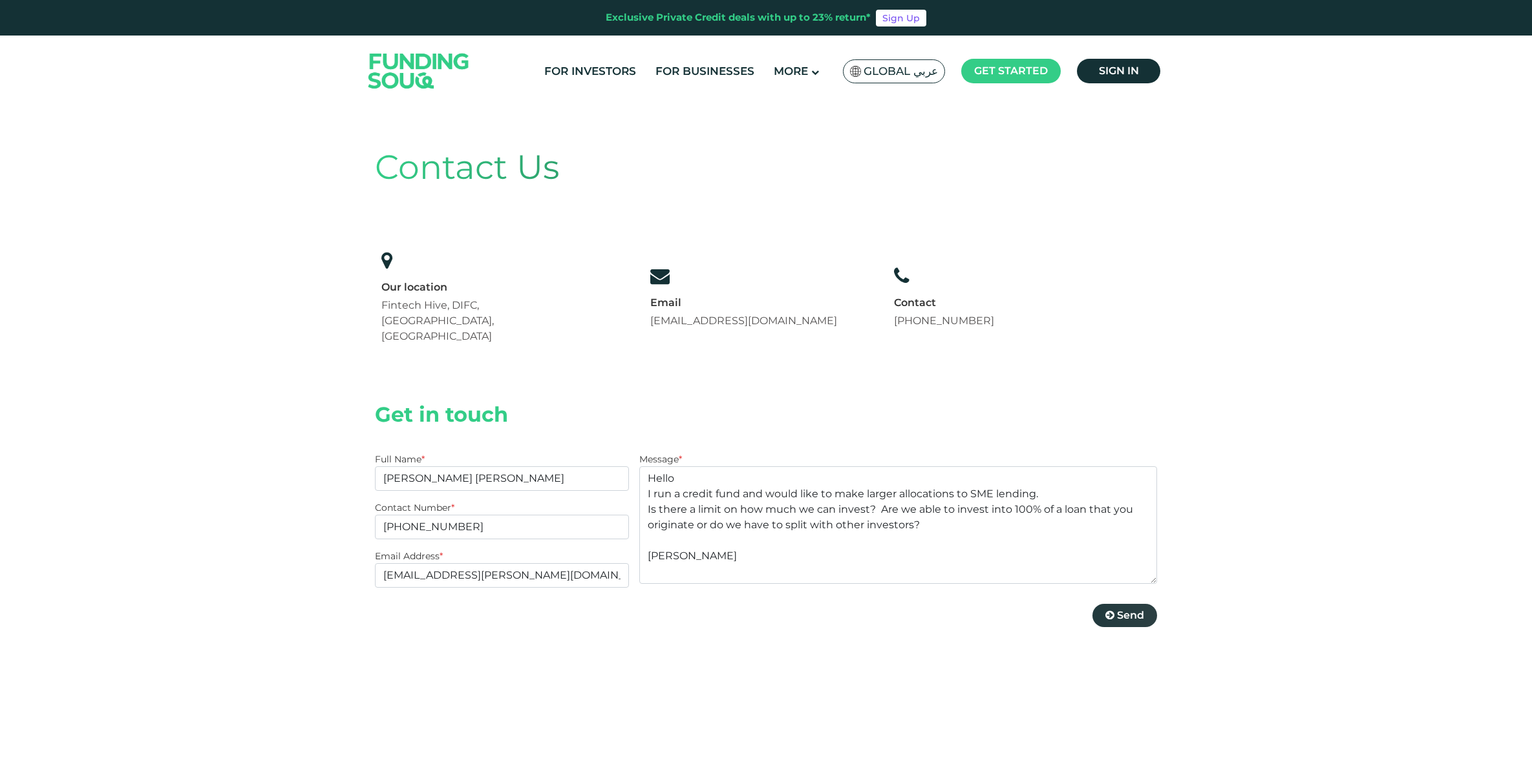
click at [1132, 609] on span "Send" at bounding box center [1131, 615] width 27 height 12
click at [700, 314] on link "[EMAIL_ADDRESS][DOMAIN_NAME]" at bounding box center [743, 320] width 186 height 12
drag, startPoint x: 694, startPoint y: 528, endPoint x: 608, endPoint y: 423, distance: 135.7
click at [608, 453] on div "Full Name * [PERSON_NAME] [PERSON_NAME] Contact Number * [PHONE_NUMBER] Email A…" at bounding box center [766, 548] width 782 height 191
